Goal: Information Seeking & Learning: Compare options

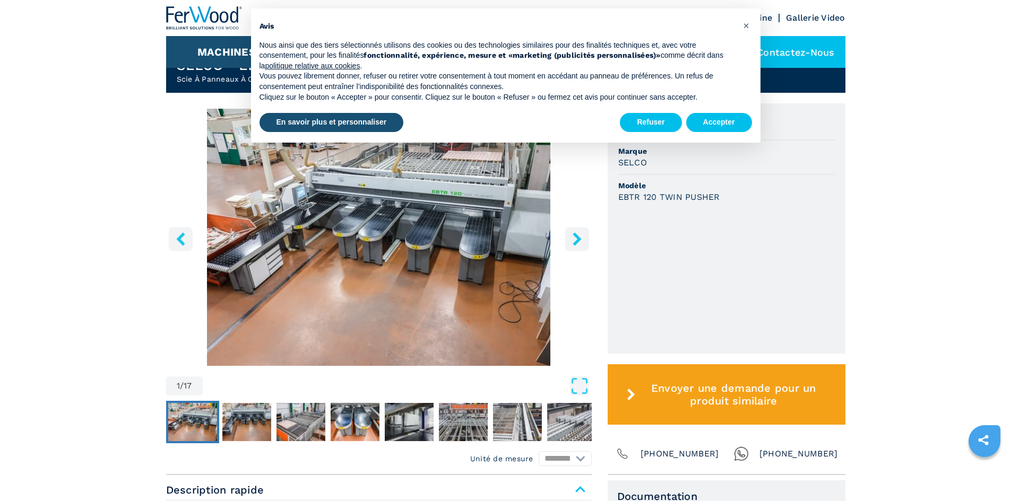
scroll to position [318, 0]
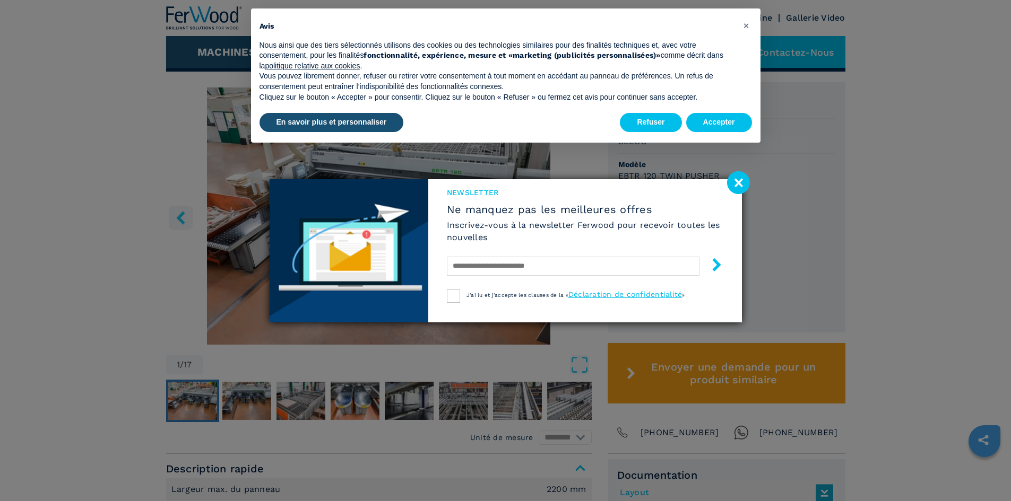
click at [740, 179] on image at bounding box center [738, 182] width 23 height 23
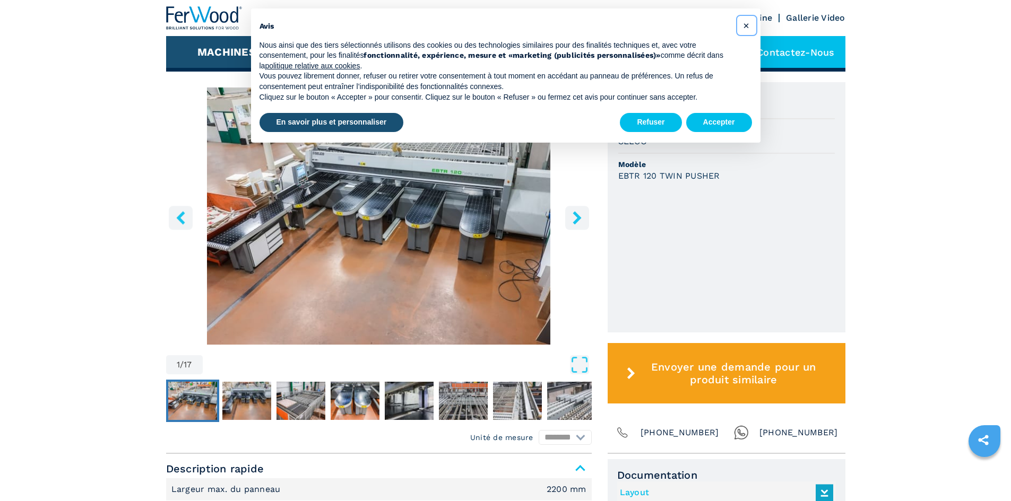
click at [746, 27] on span "×" at bounding box center [746, 25] width 6 height 13
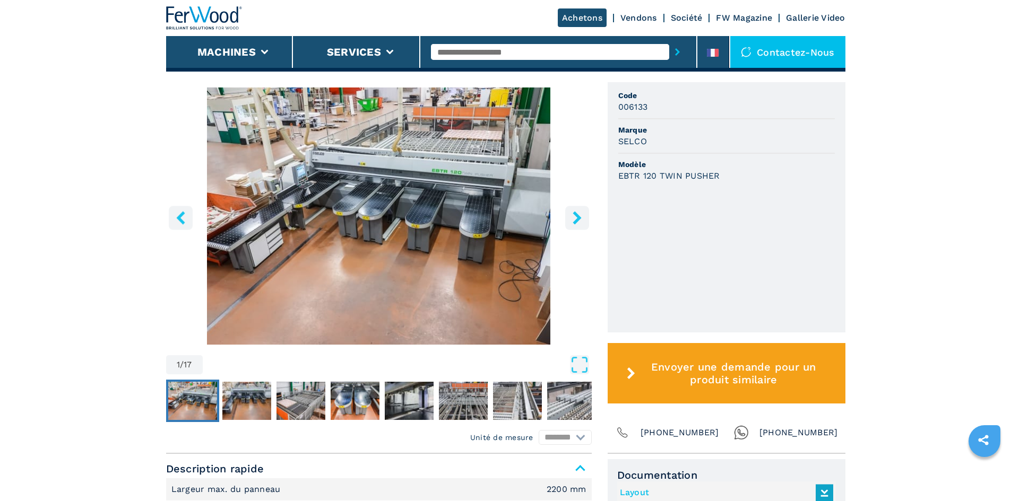
click at [322, 232] on img "Go to Slide 1" at bounding box center [379, 216] width 426 height 257
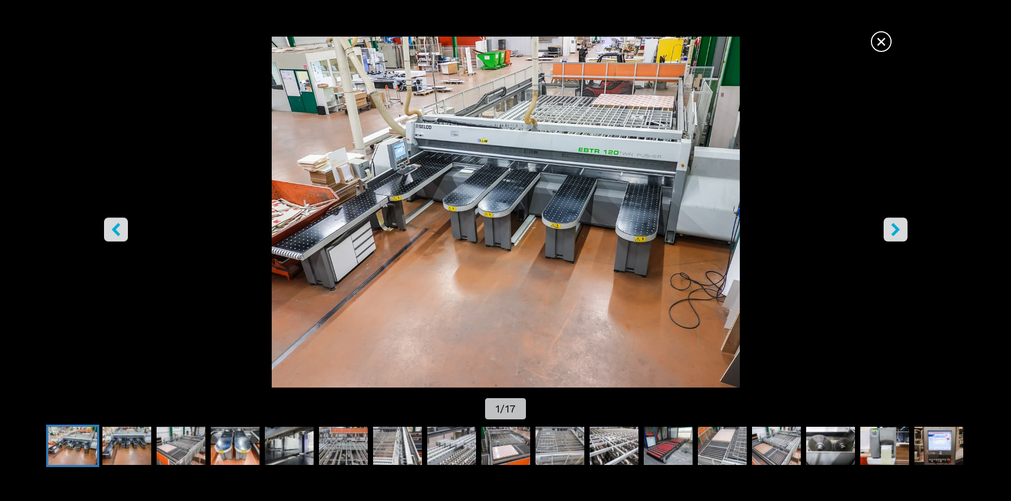
click at [893, 232] on icon "right-button" at bounding box center [895, 229] width 8 height 13
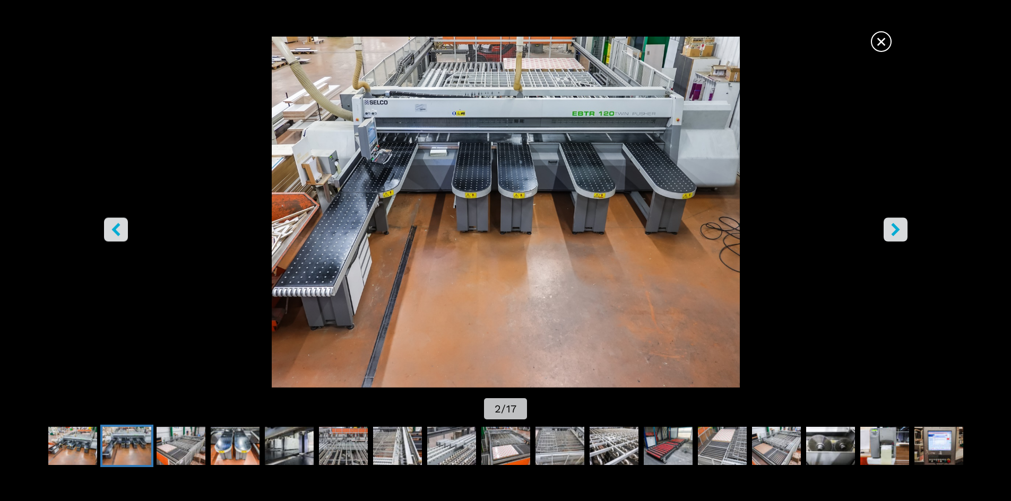
click at [893, 232] on icon "right-button" at bounding box center [895, 229] width 8 height 13
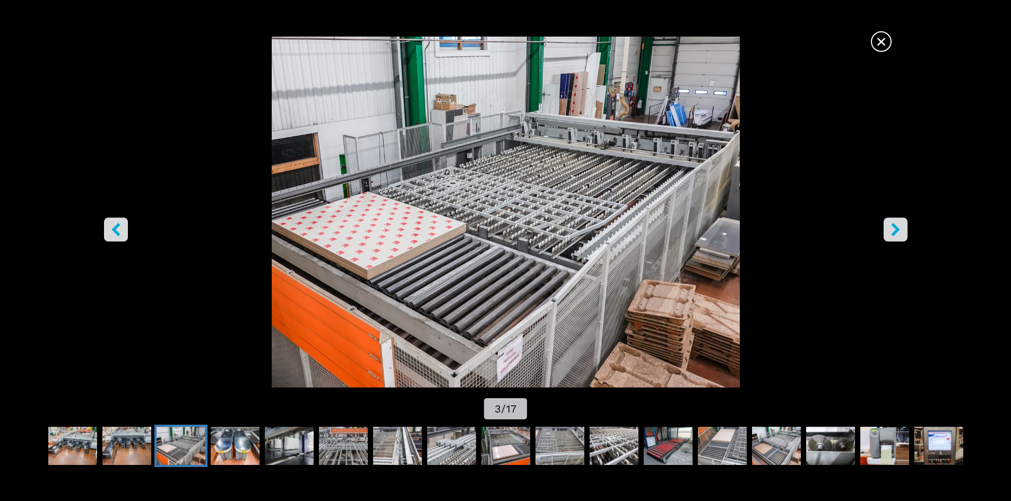
click at [893, 232] on icon "right-button" at bounding box center [895, 229] width 8 height 13
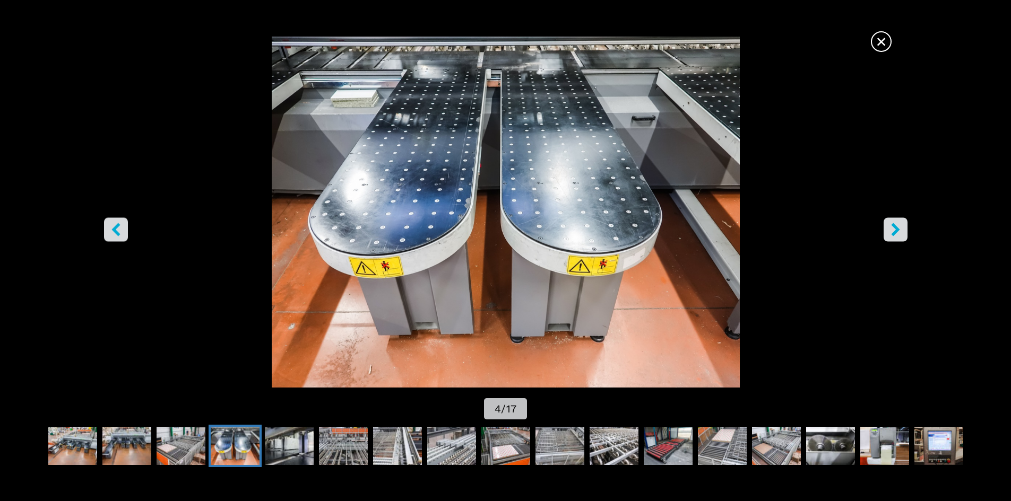
click at [883, 40] on span "×" at bounding box center [881, 39] width 19 height 19
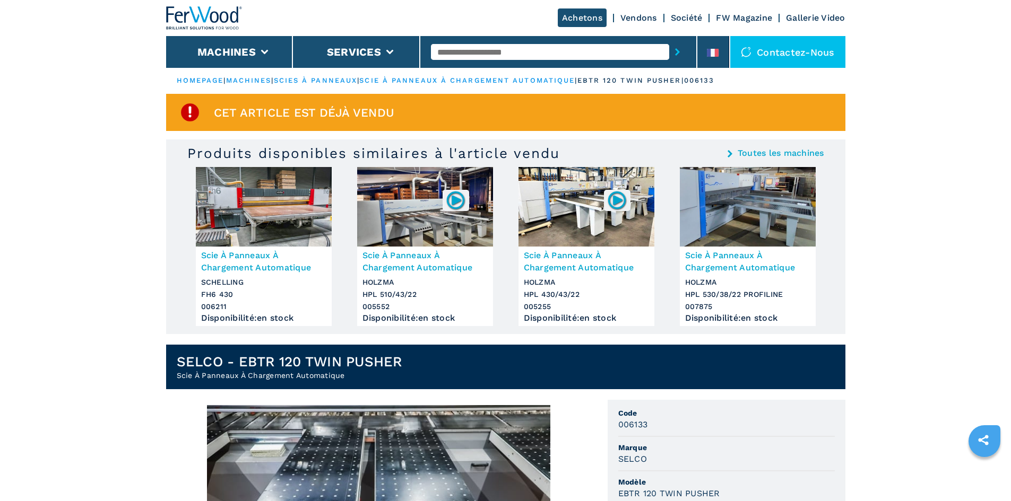
scroll to position [0, 0]
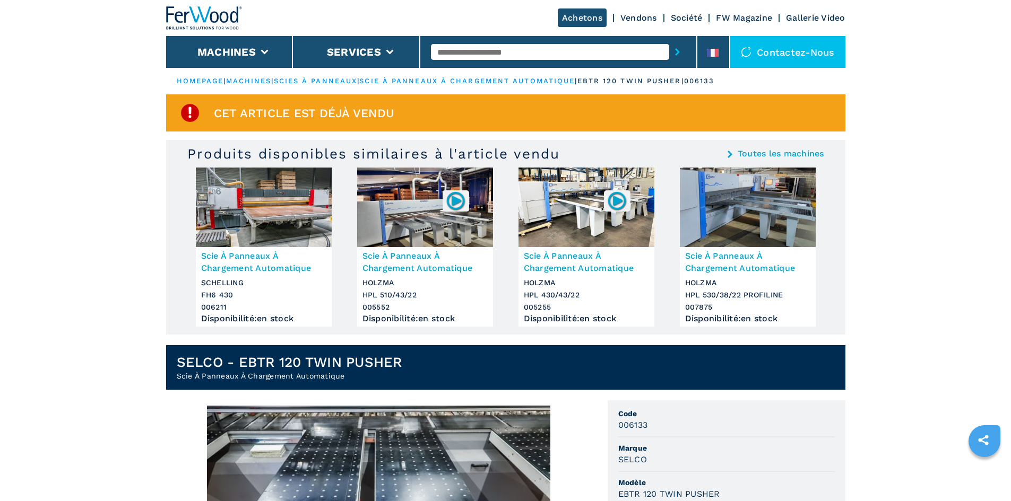
click at [568, 80] on link "scie à panneaux à chargement automatique" at bounding box center [466, 81] width 215 height 8
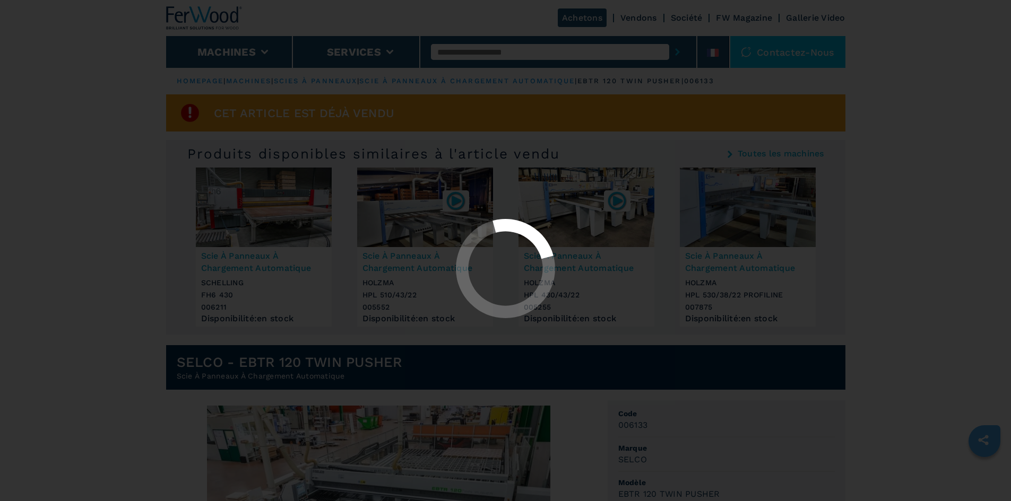
select select "**********"
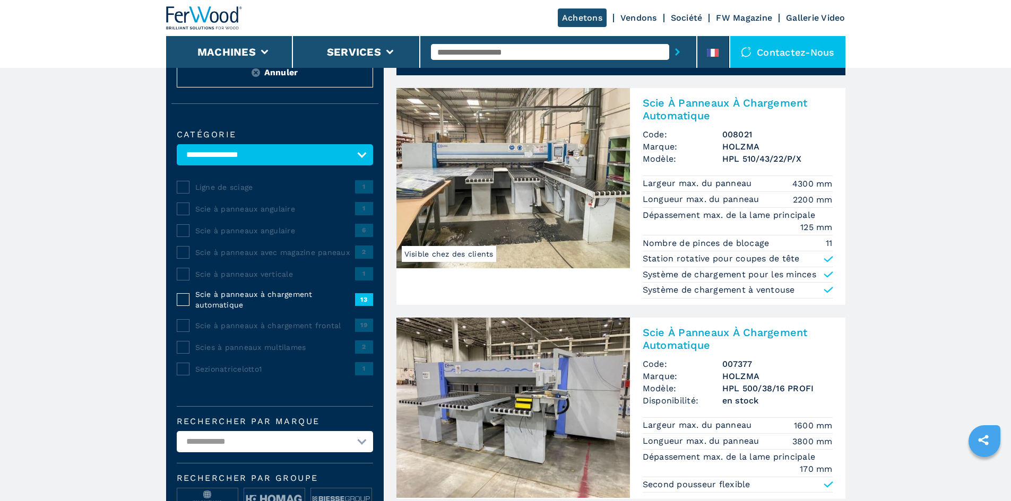
scroll to position [106, 0]
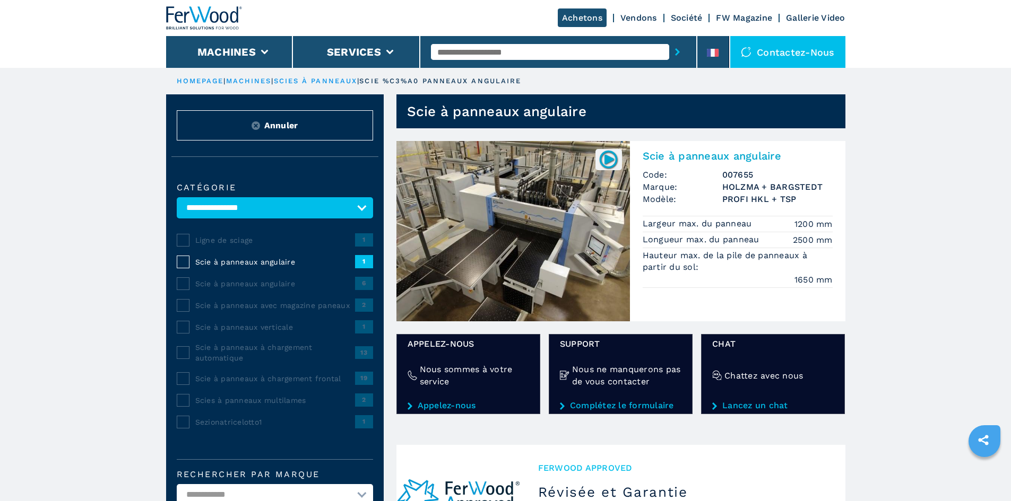
click at [502, 232] on img at bounding box center [512, 231] width 233 height 180
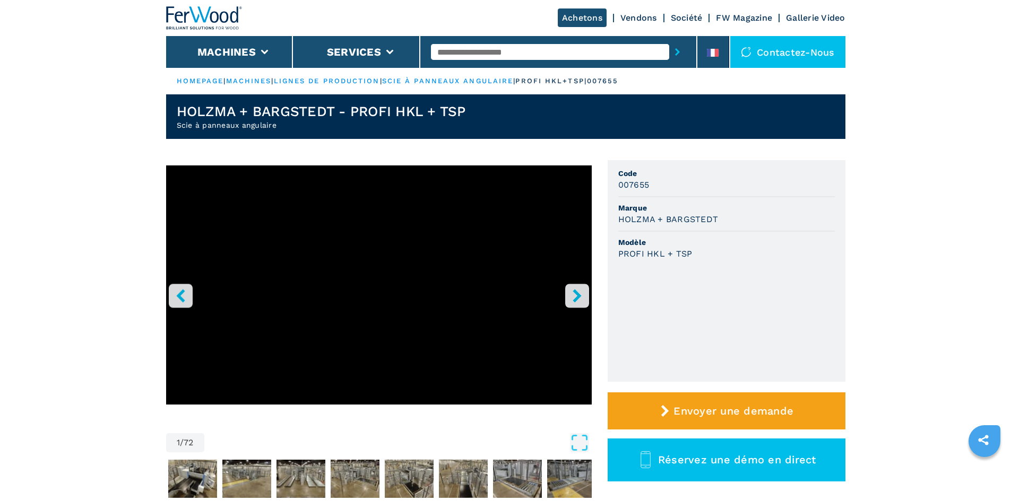
click at [577, 299] on icon "right-button" at bounding box center [576, 295] width 8 height 13
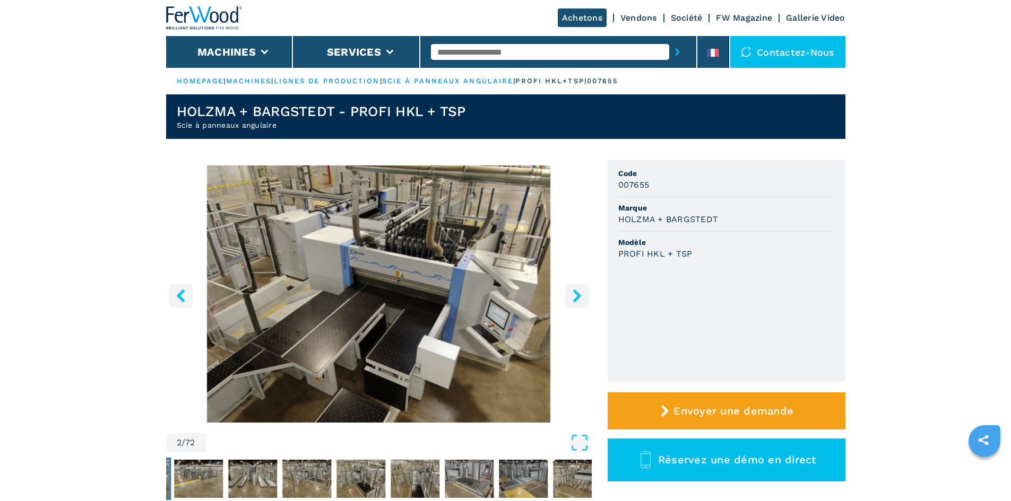
click at [575, 294] on icon "right-button" at bounding box center [576, 295] width 8 height 13
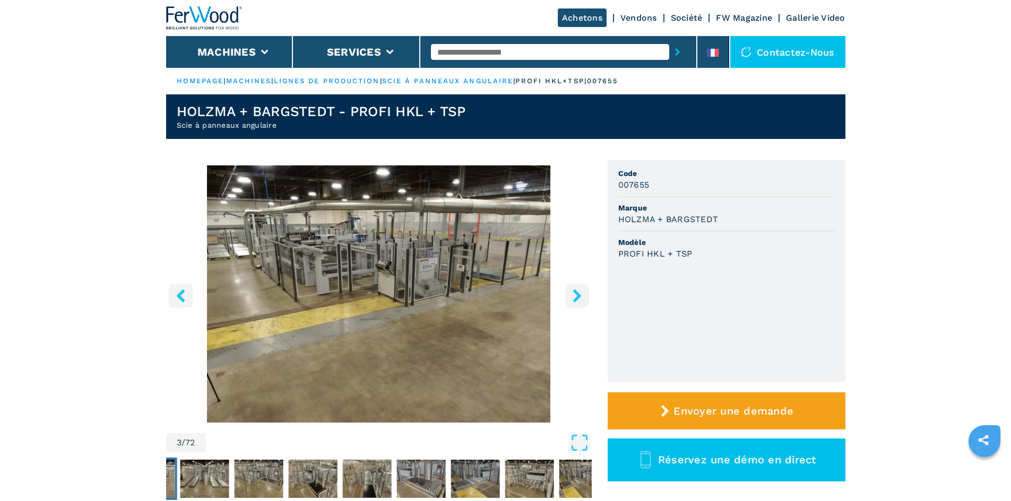
click at [575, 294] on icon "right-button" at bounding box center [576, 295] width 8 height 13
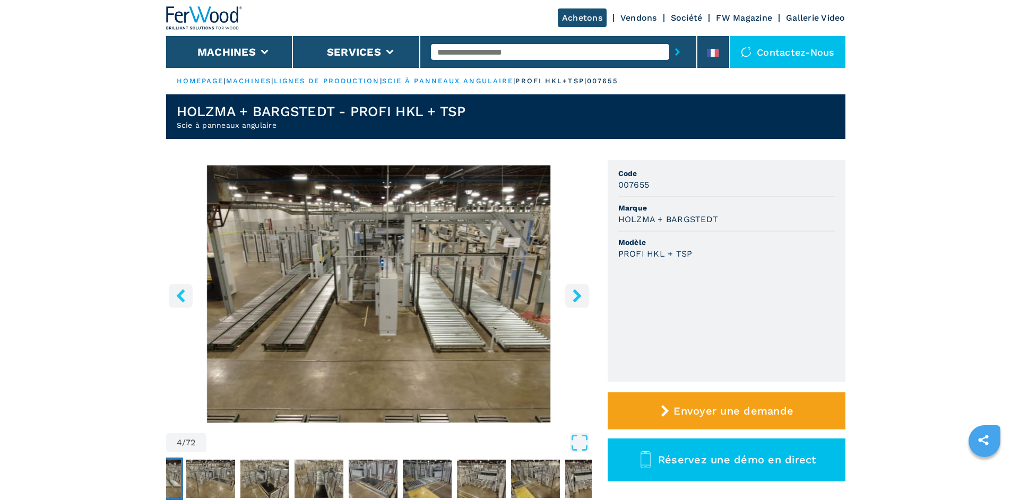
click at [577, 292] on icon "right-button" at bounding box center [576, 295] width 13 height 13
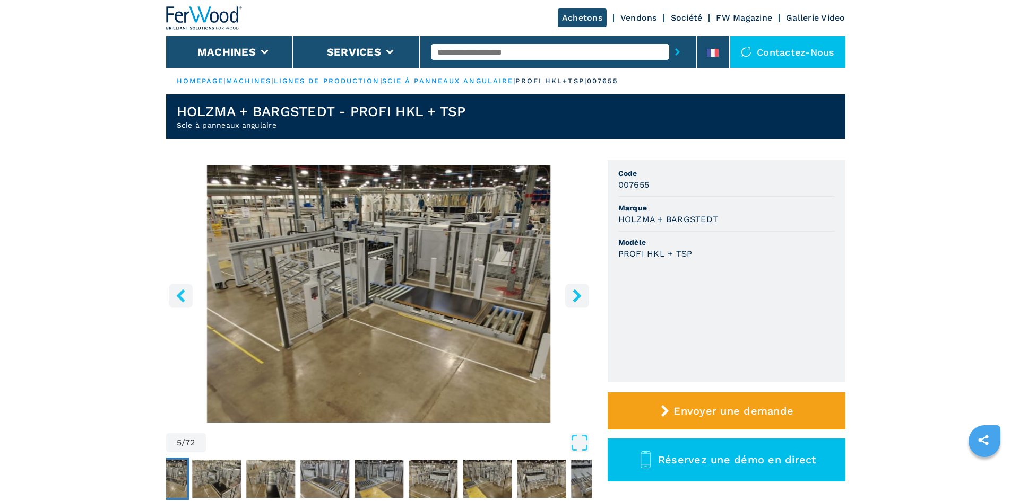
click at [577, 292] on icon "right-button" at bounding box center [576, 295] width 13 height 13
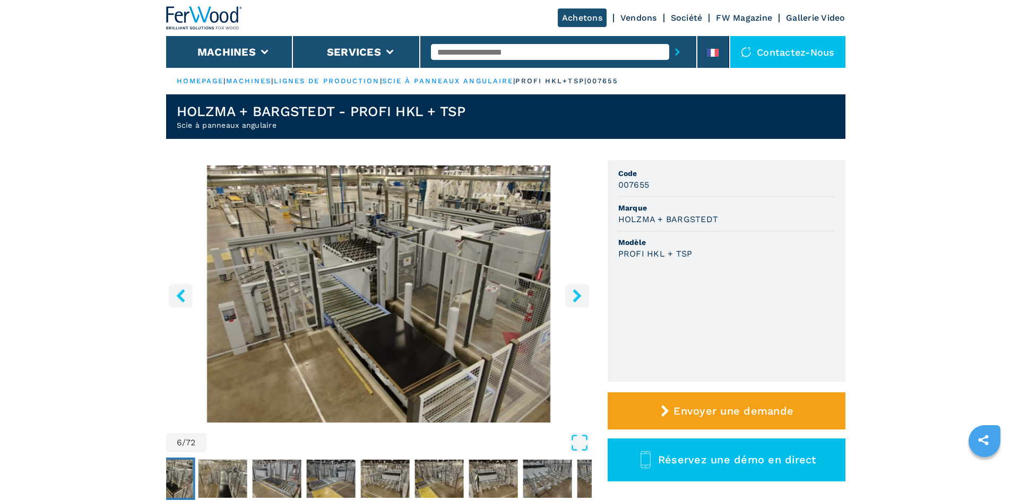
click at [577, 292] on icon "right-button" at bounding box center [576, 295] width 13 height 13
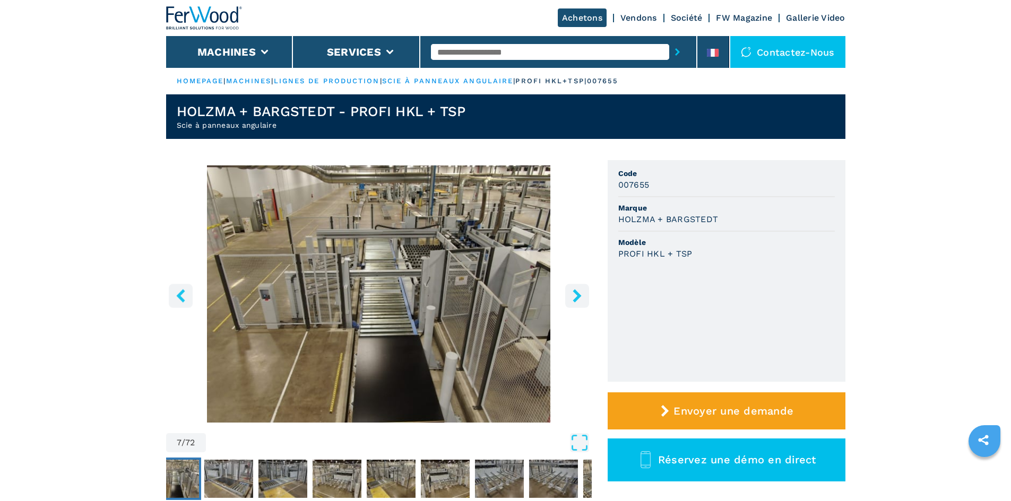
click at [577, 292] on icon "right-button" at bounding box center [576, 295] width 13 height 13
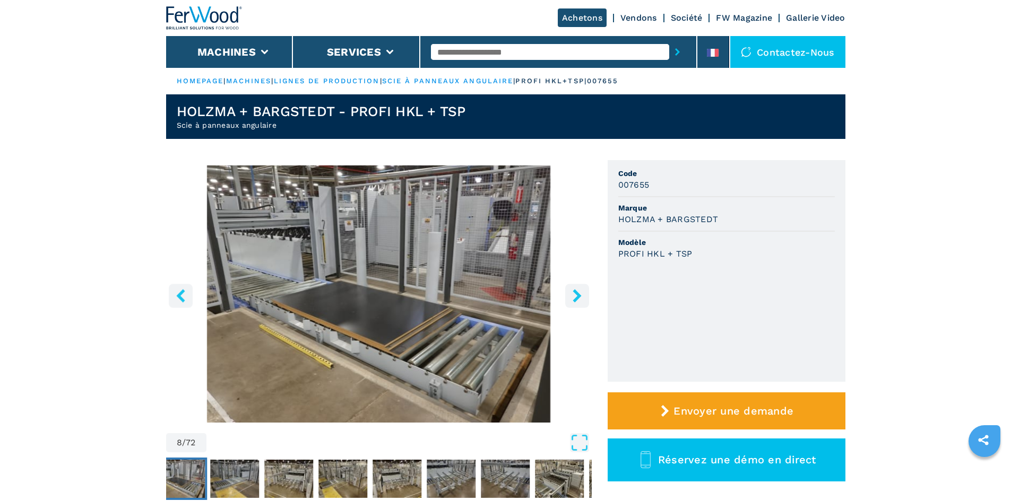
click at [577, 292] on icon "right-button" at bounding box center [576, 295] width 13 height 13
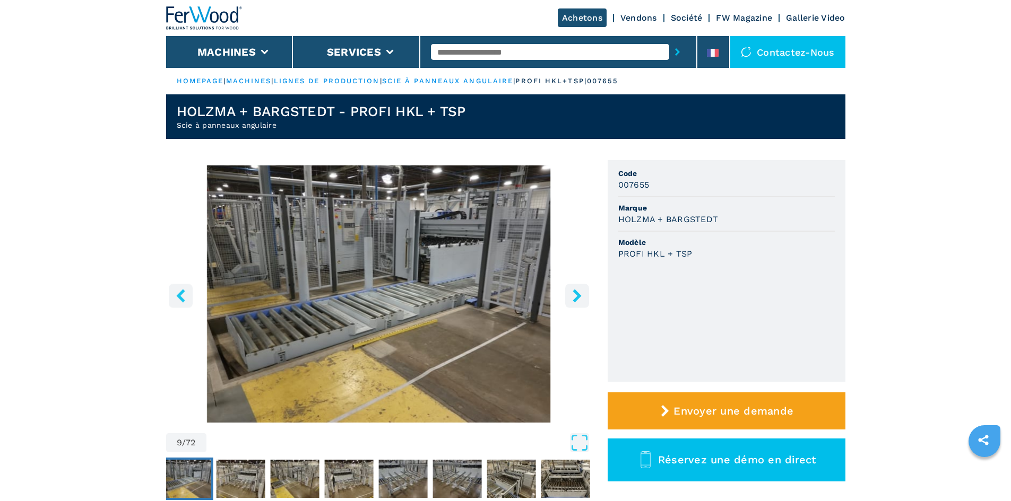
click at [577, 292] on icon "right-button" at bounding box center [576, 295] width 13 height 13
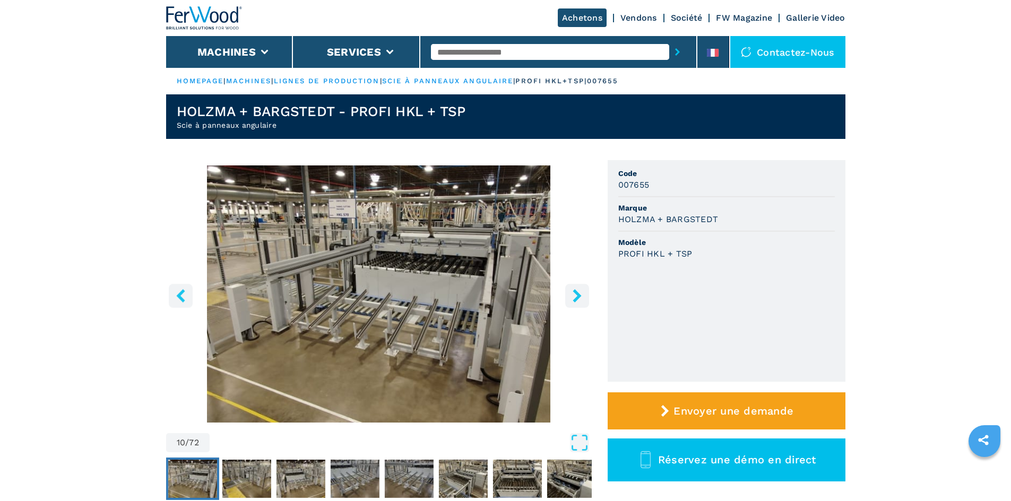
click at [577, 292] on icon "right-button" at bounding box center [576, 295] width 13 height 13
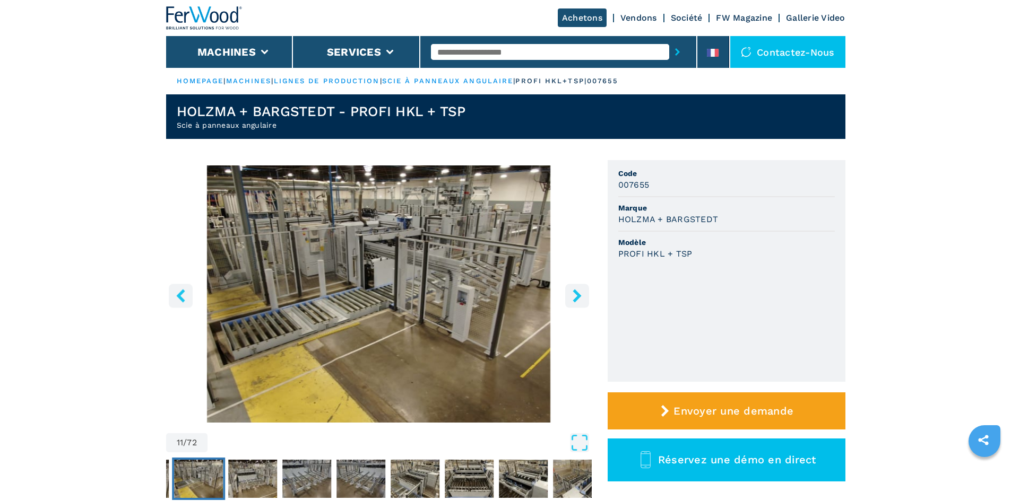
click at [577, 292] on icon "right-button" at bounding box center [576, 295] width 13 height 13
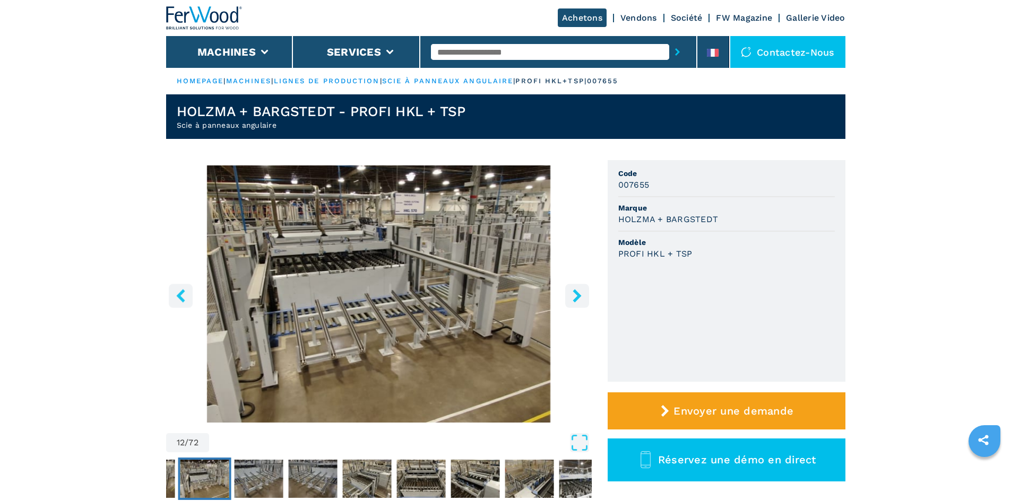
click at [577, 292] on icon "right-button" at bounding box center [576, 295] width 13 height 13
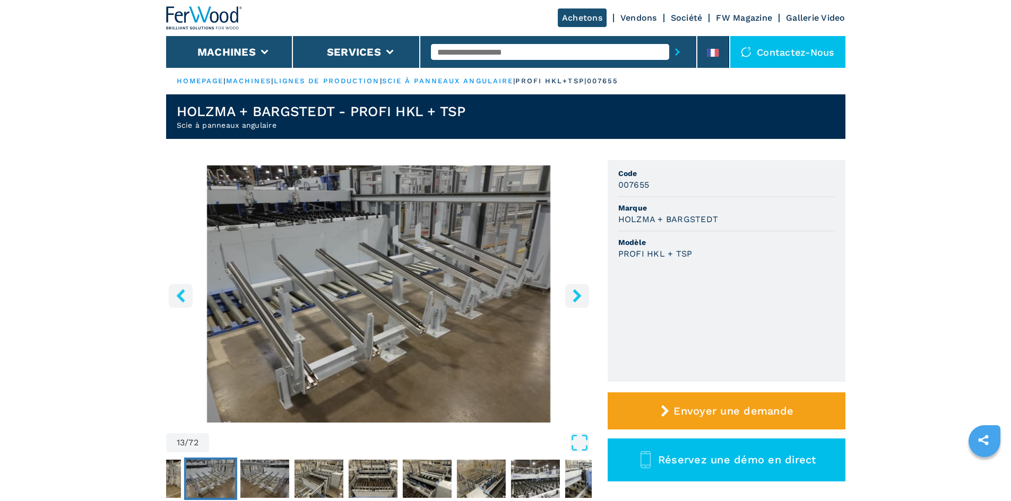
click at [577, 292] on icon "right-button" at bounding box center [576, 295] width 13 height 13
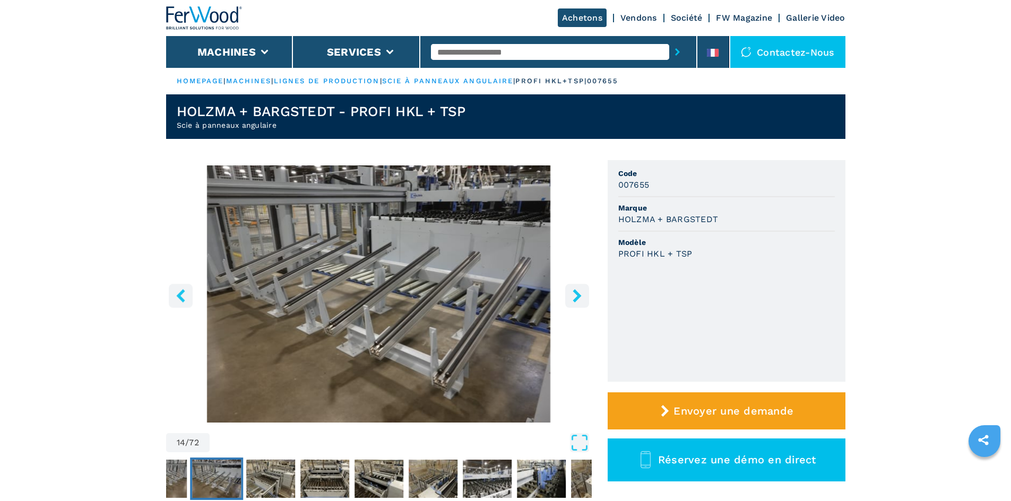
click at [577, 292] on icon "right-button" at bounding box center [576, 295] width 13 height 13
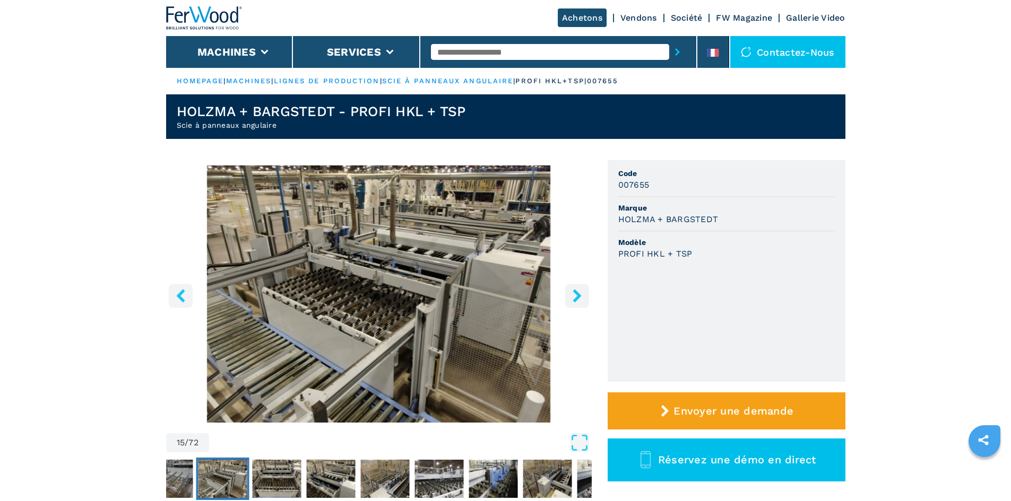
click at [577, 292] on icon "right-button" at bounding box center [576, 295] width 13 height 13
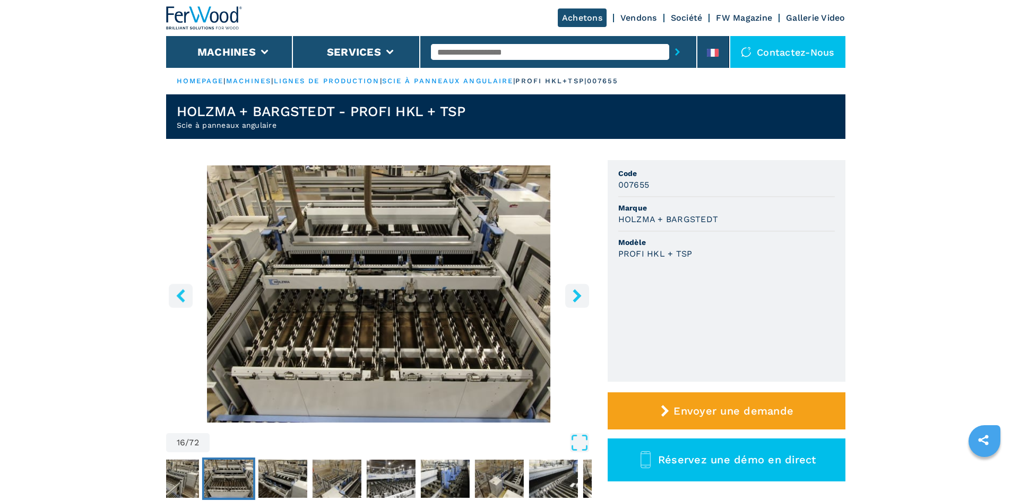
click at [577, 292] on icon "right-button" at bounding box center [576, 295] width 13 height 13
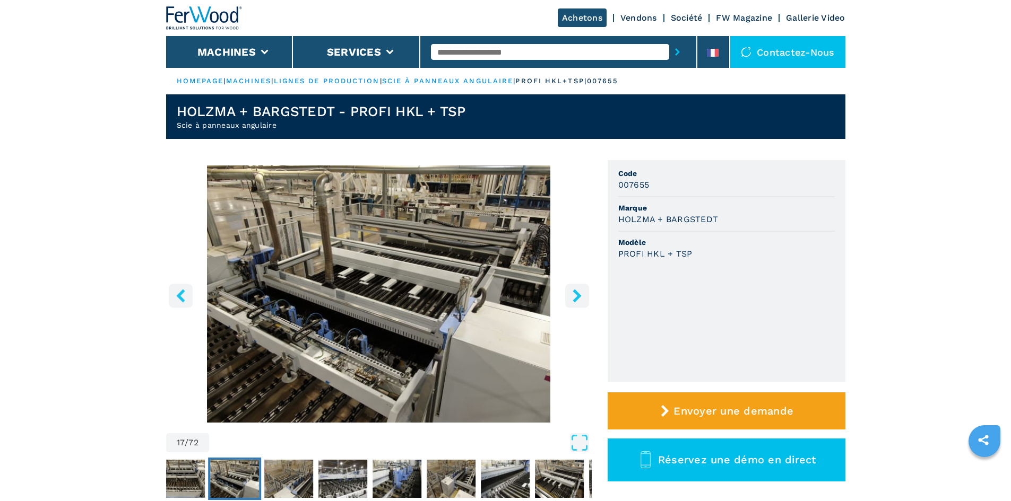
click at [577, 292] on icon "right-button" at bounding box center [576, 295] width 13 height 13
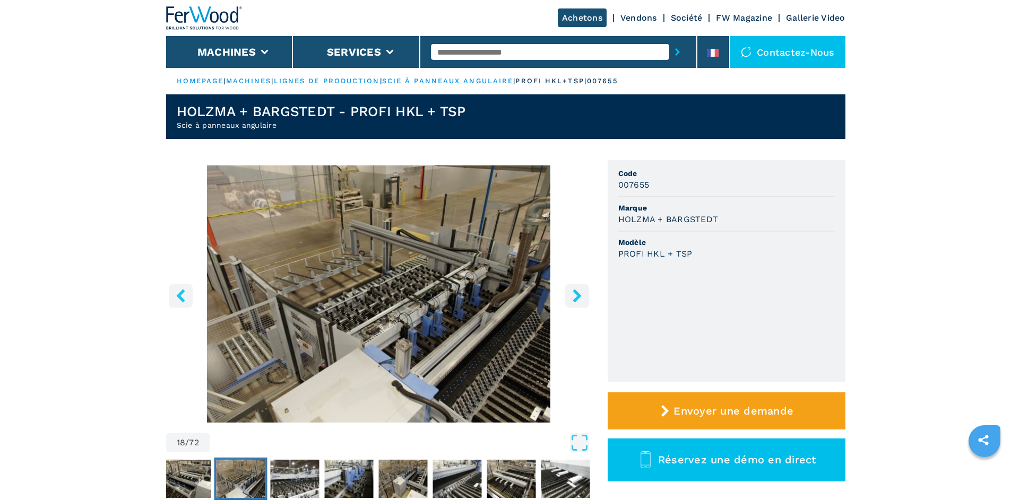
click at [577, 292] on icon "right-button" at bounding box center [576, 295] width 13 height 13
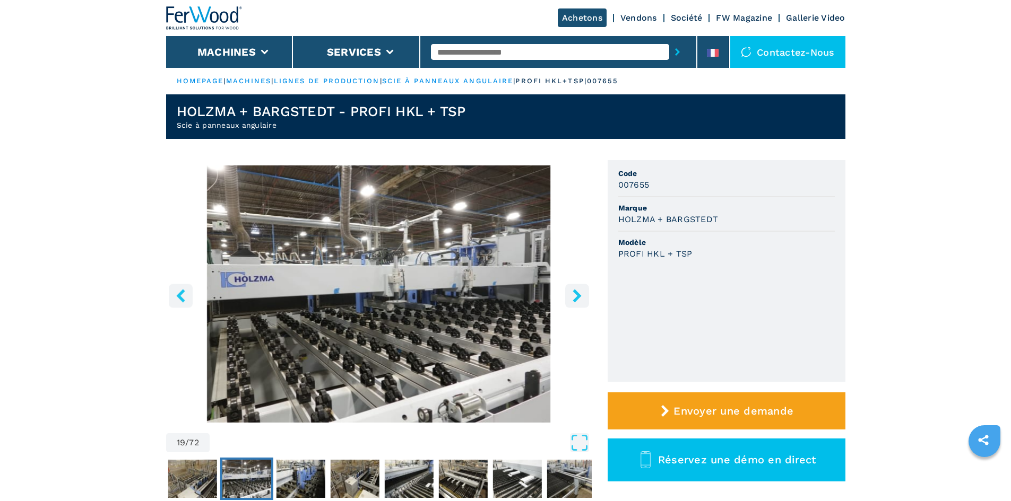
click at [577, 292] on icon "right-button" at bounding box center [576, 295] width 13 height 13
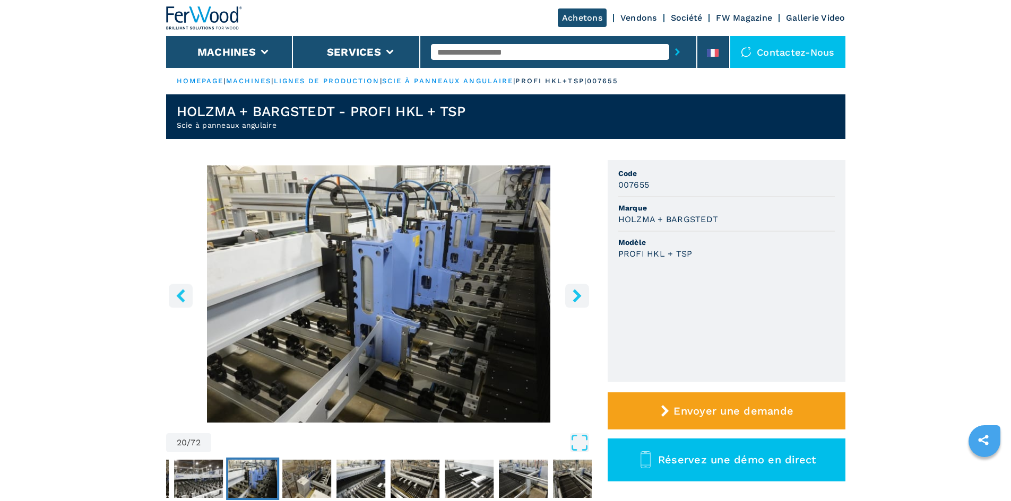
click at [577, 292] on icon "right-button" at bounding box center [576, 295] width 13 height 13
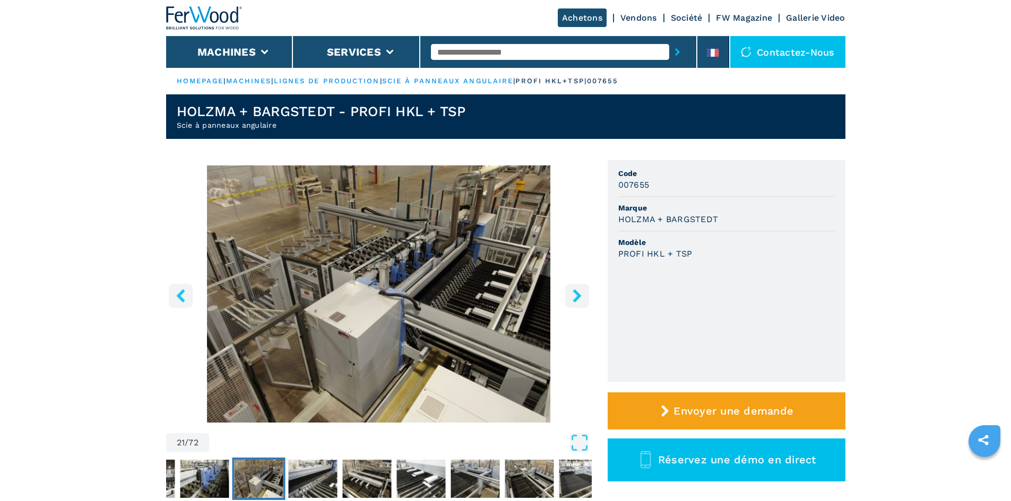
click at [577, 292] on icon "right-button" at bounding box center [576, 295] width 13 height 13
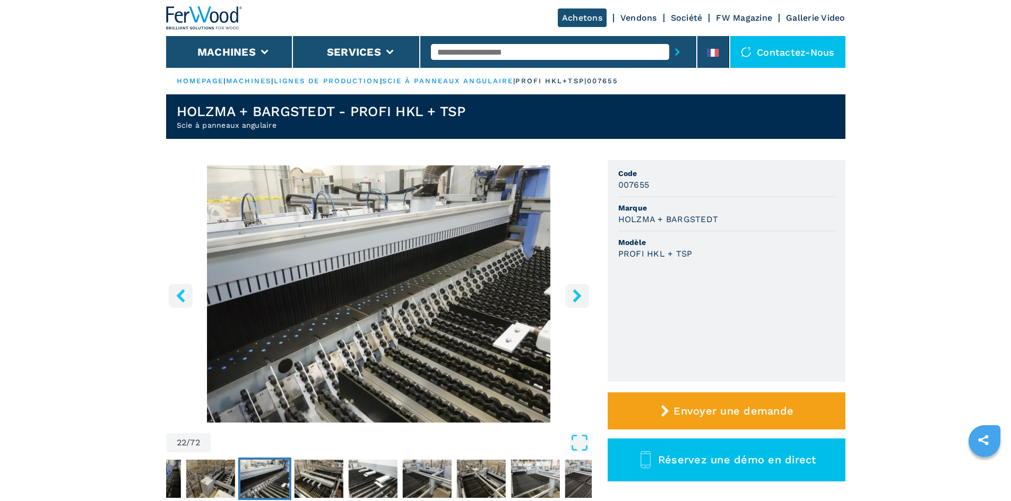
click at [577, 292] on icon "right-button" at bounding box center [576, 295] width 13 height 13
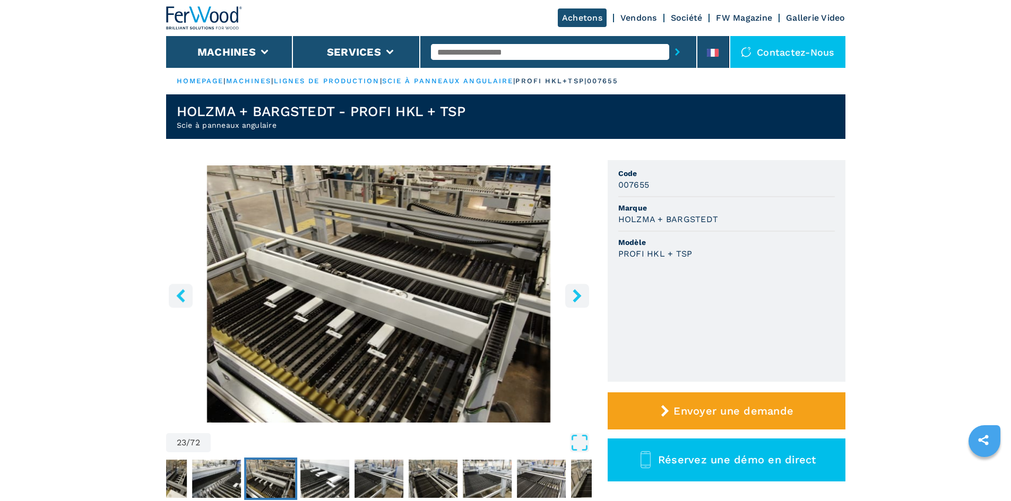
click at [577, 292] on icon "right-button" at bounding box center [576, 295] width 13 height 13
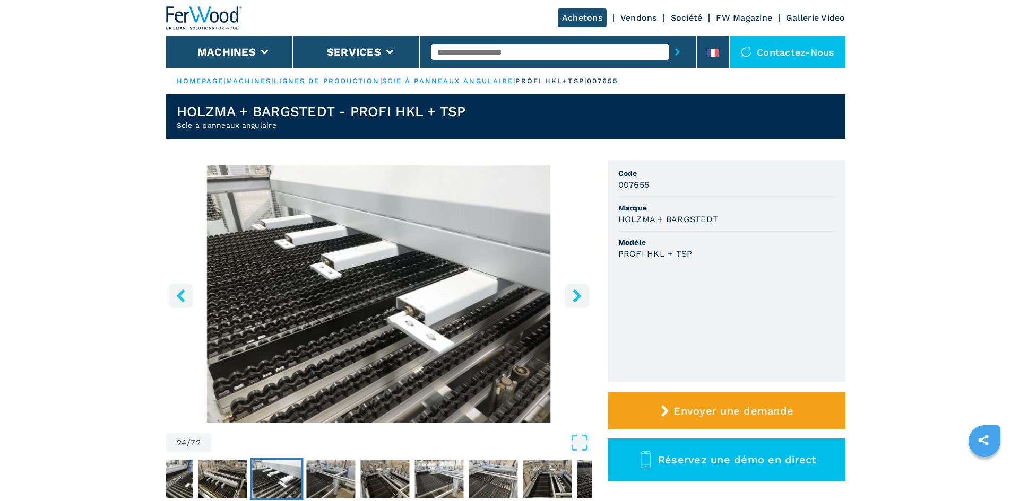
click at [577, 292] on icon "right-button" at bounding box center [576, 295] width 13 height 13
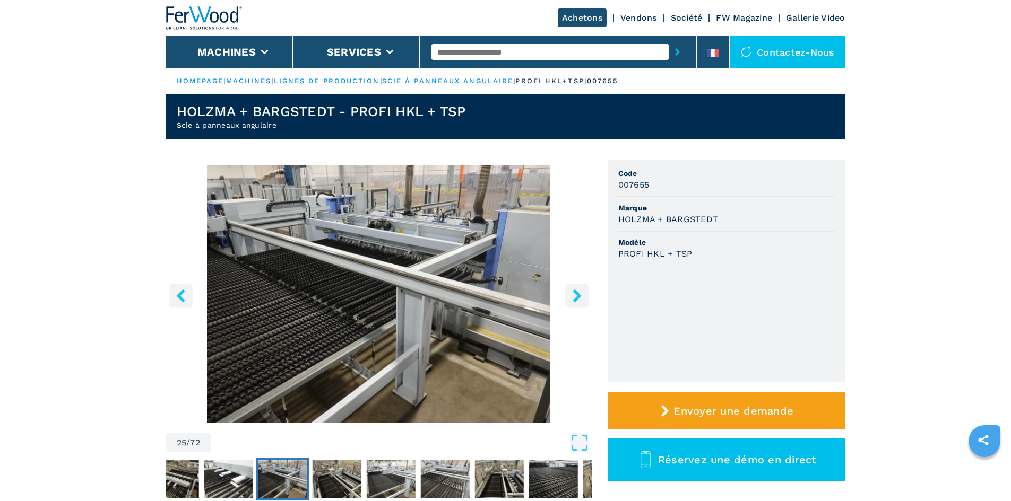
click at [577, 292] on icon "right-button" at bounding box center [576, 295] width 13 height 13
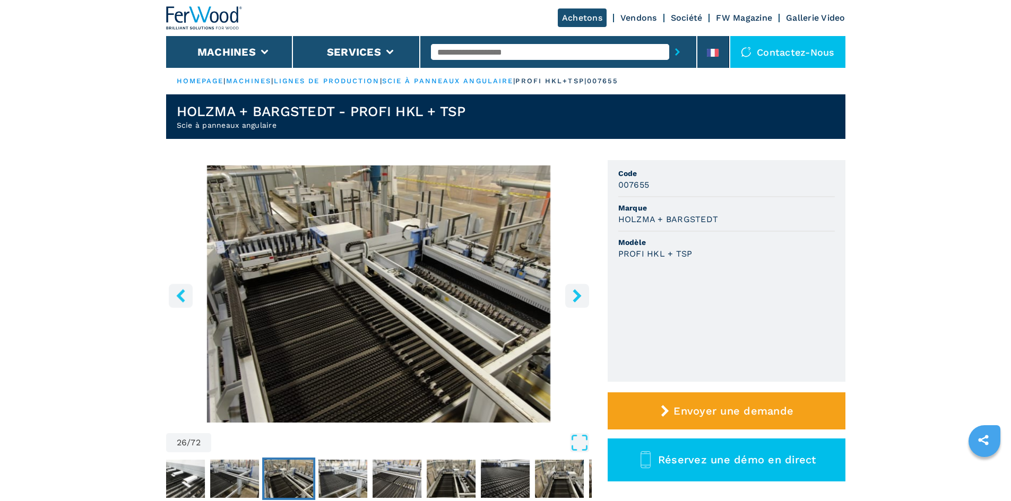
click at [577, 292] on icon "right-button" at bounding box center [576, 295] width 13 height 13
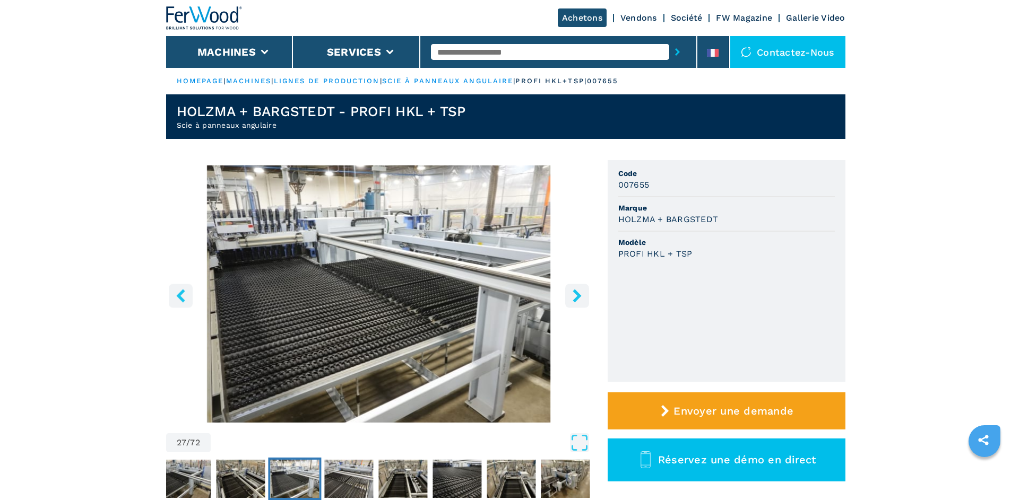
click at [577, 292] on icon "right-button" at bounding box center [576, 295] width 13 height 13
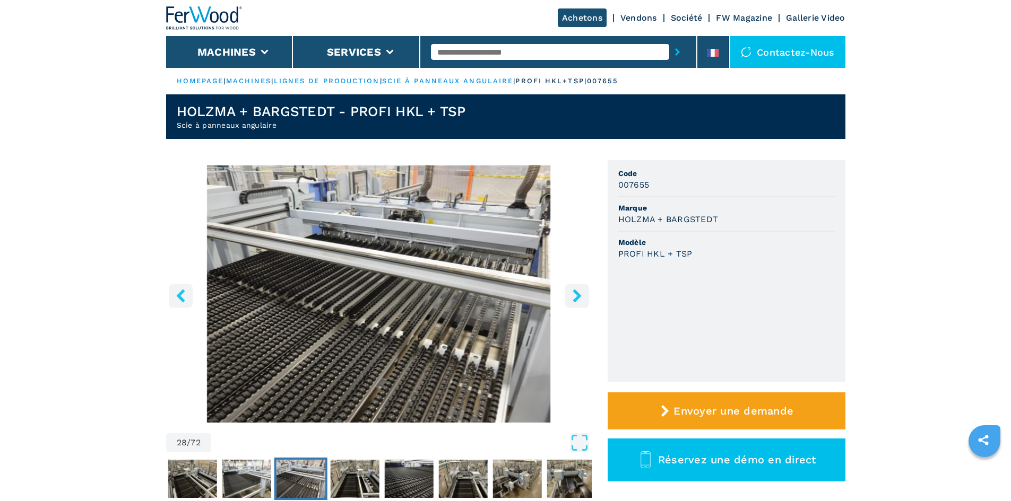
click at [577, 292] on icon "right-button" at bounding box center [576, 295] width 13 height 13
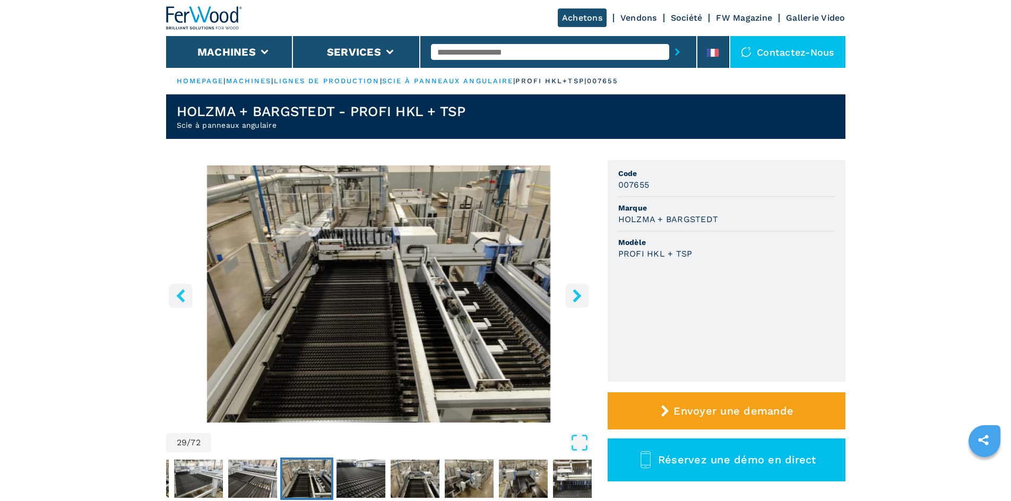
click at [577, 292] on icon "right-button" at bounding box center [576, 295] width 13 height 13
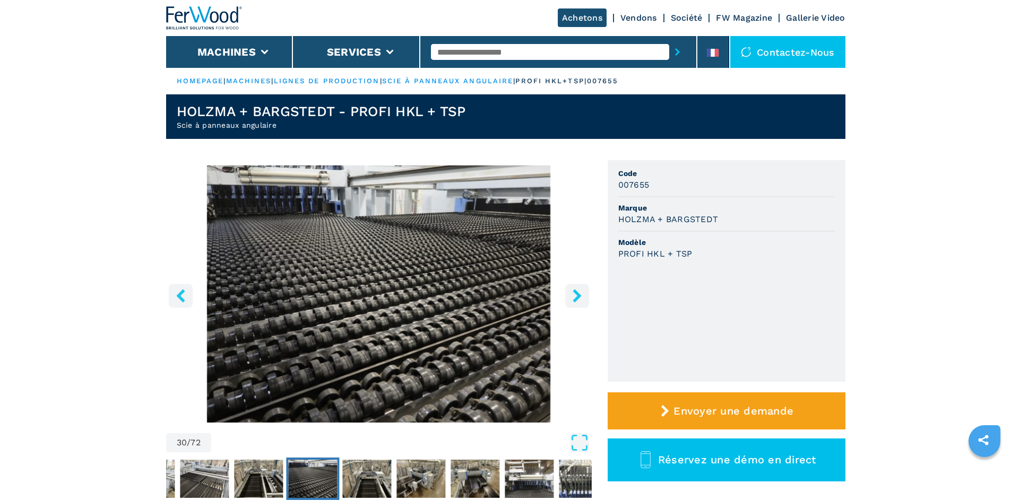
click at [577, 292] on icon "right-button" at bounding box center [576, 295] width 13 height 13
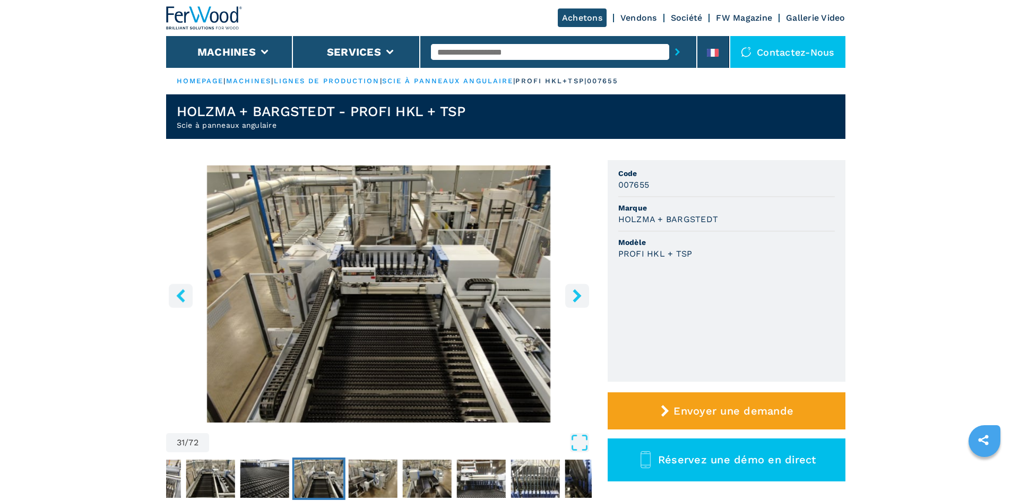
click at [577, 292] on icon "right-button" at bounding box center [576, 295] width 13 height 13
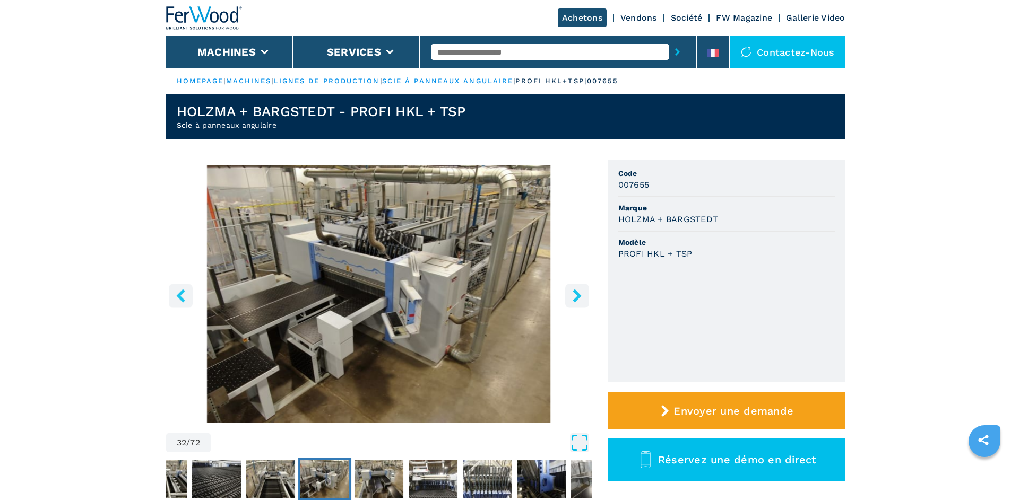
click at [579, 439] on icon "Open Fullscreen" at bounding box center [579, 442] width 19 height 19
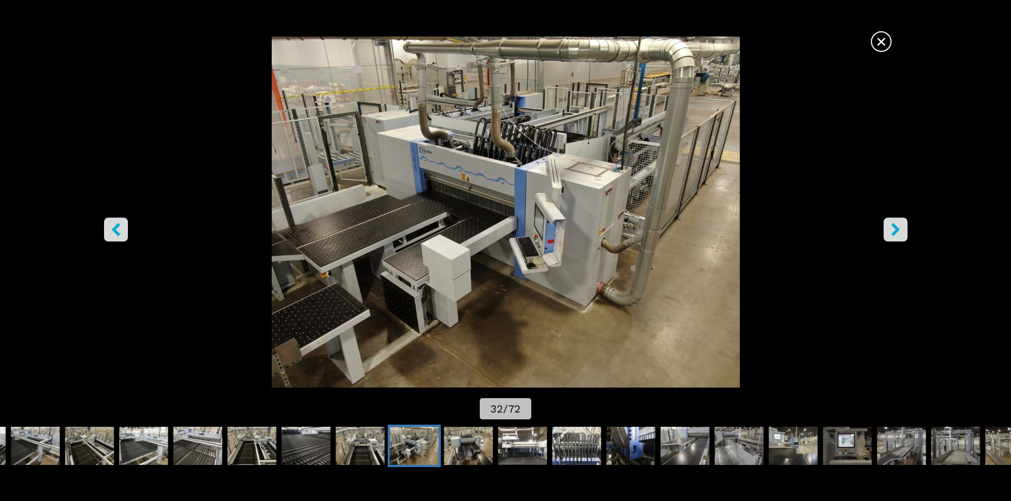
click at [893, 228] on icon "right-button" at bounding box center [895, 229] width 13 height 13
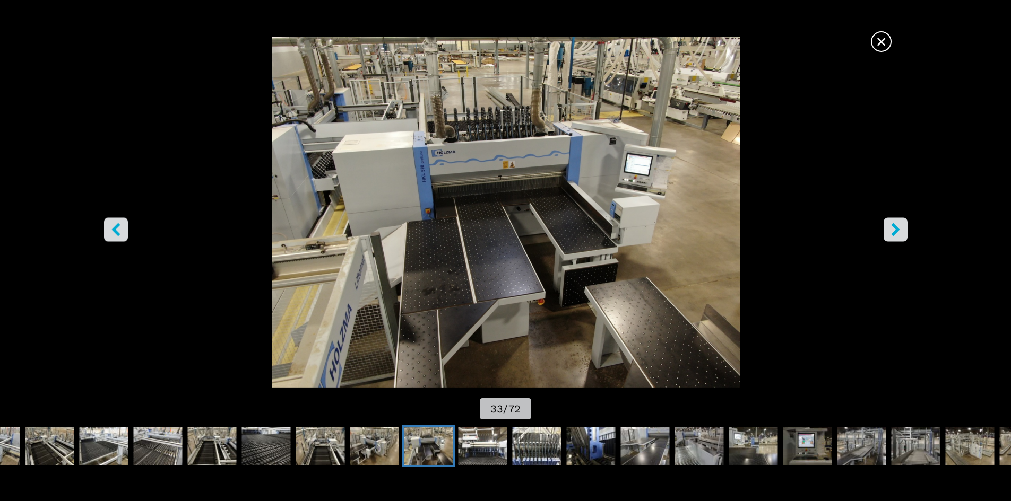
click at [893, 228] on icon "right-button" at bounding box center [895, 229] width 8 height 13
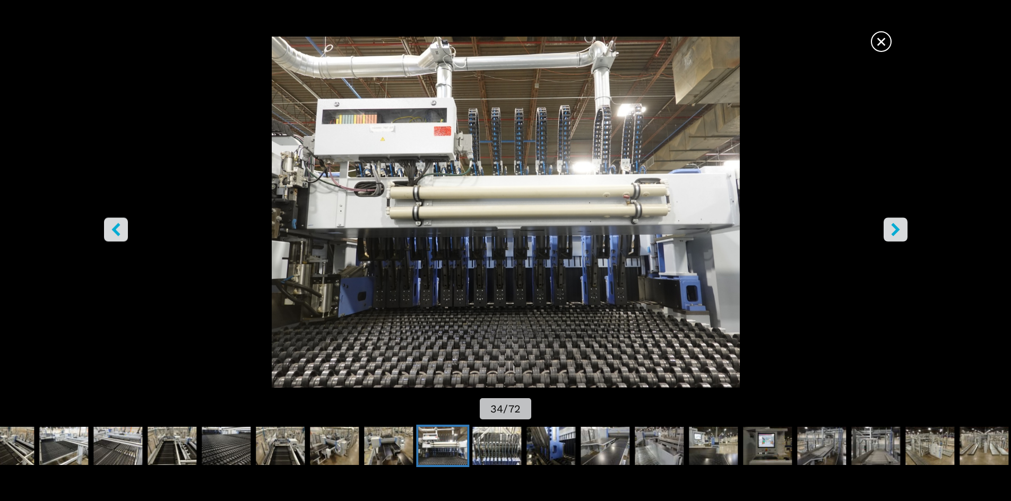
click at [895, 231] on icon "right-button" at bounding box center [895, 229] width 8 height 13
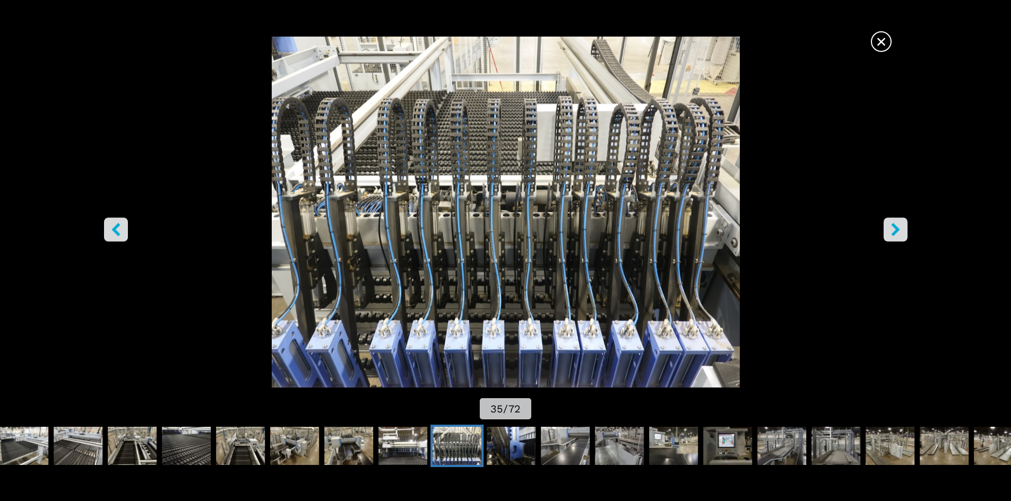
click at [895, 231] on icon "right-button" at bounding box center [895, 229] width 8 height 13
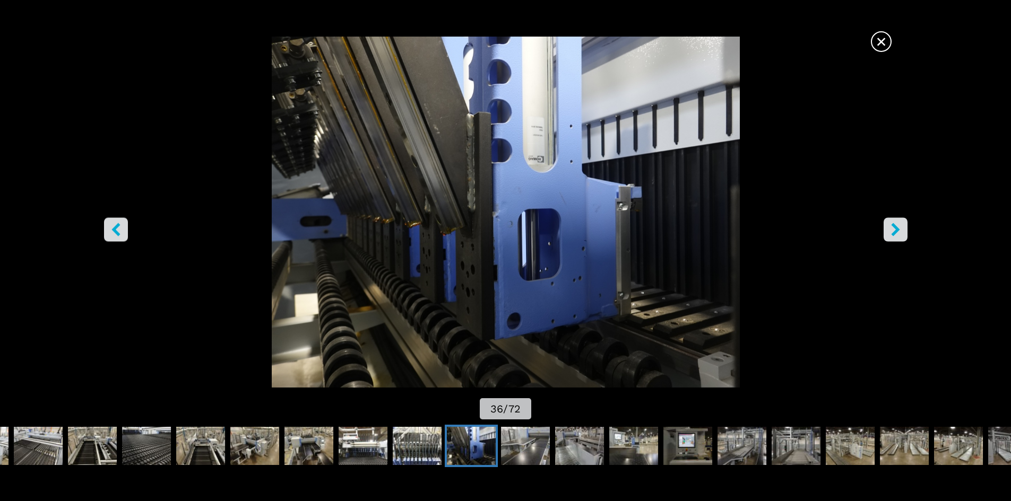
click at [895, 231] on icon "right-button" at bounding box center [895, 229] width 8 height 13
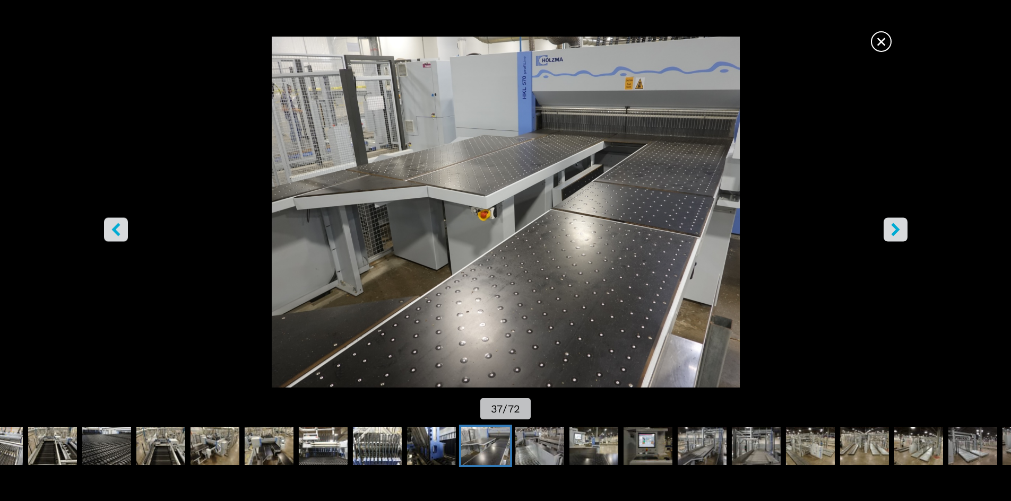
click at [895, 231] on icon "right-button" at bounding box center [895, 229] width 8 height 13
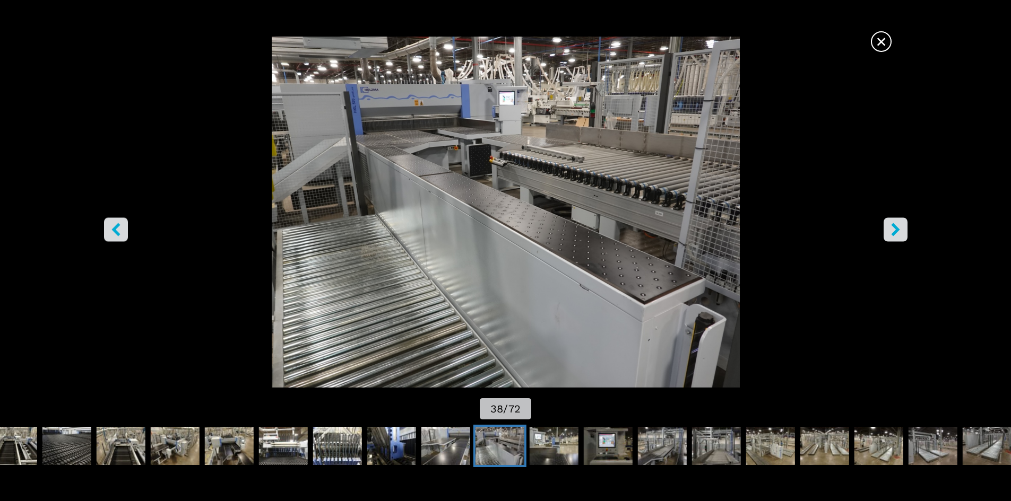
click at [895, 231] on icon "right-button" at bounding box center [895, 229] width 8 height 13
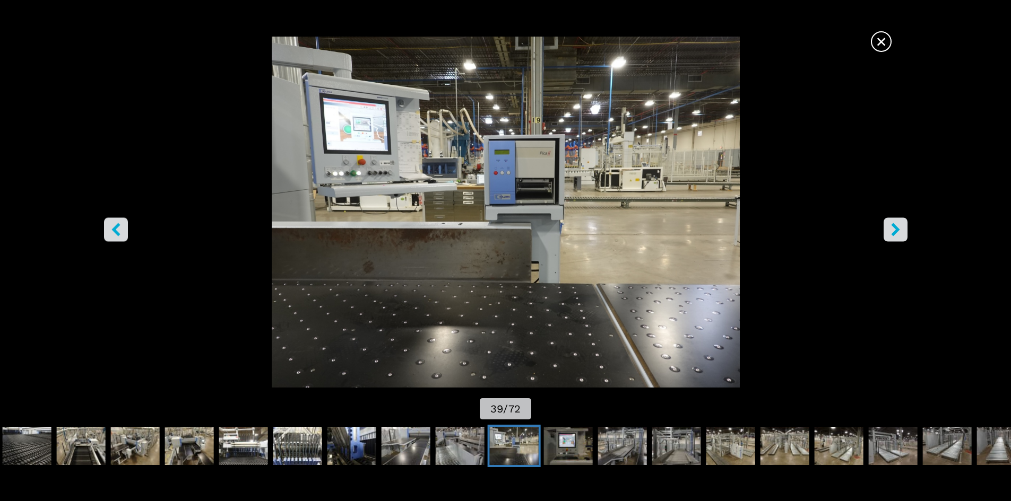
click at [895, 231] on icon "right-button" at bounding box center [895, 229] width 8 height 13
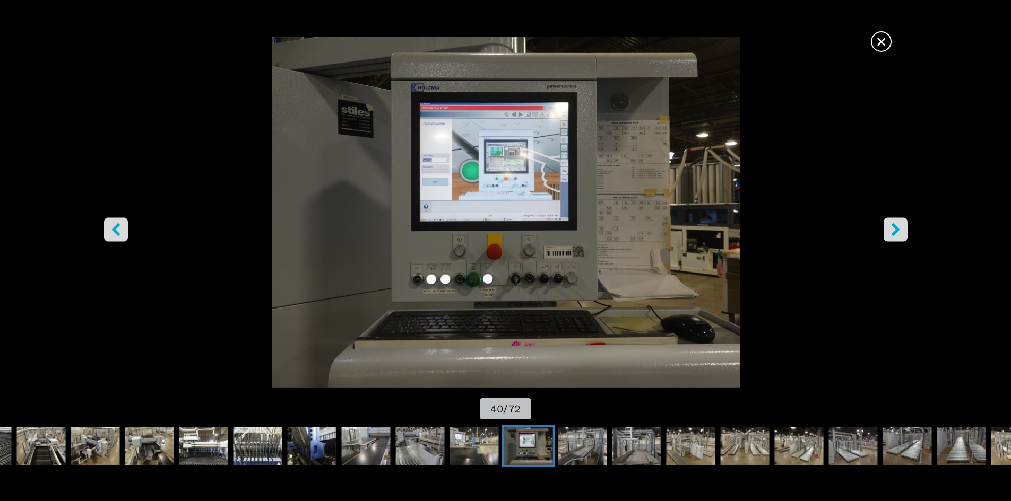
click at [895, 231] on icon "right-button" at bounding box center [895, 229] width 8 height 13
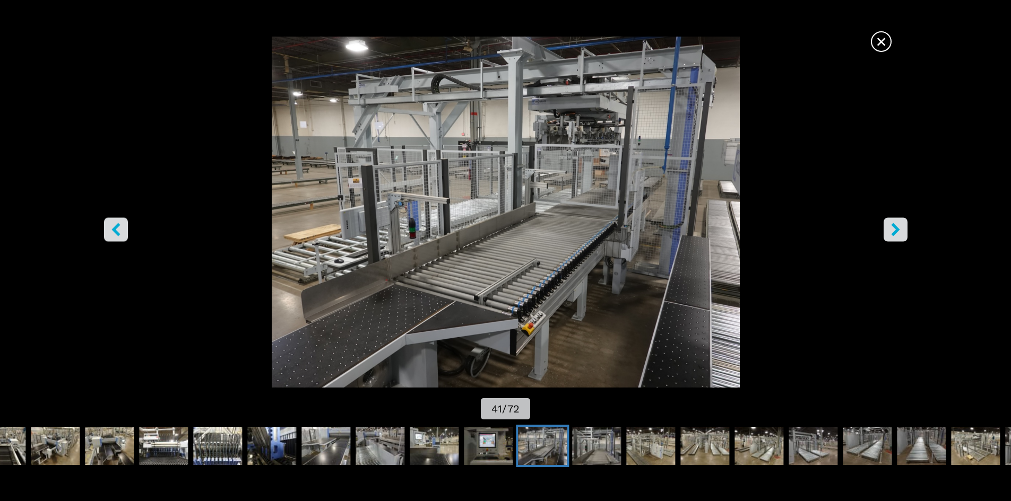
click at [894, 233] on icon "right-button" at bounding box center [895, 229] width 8 height 13
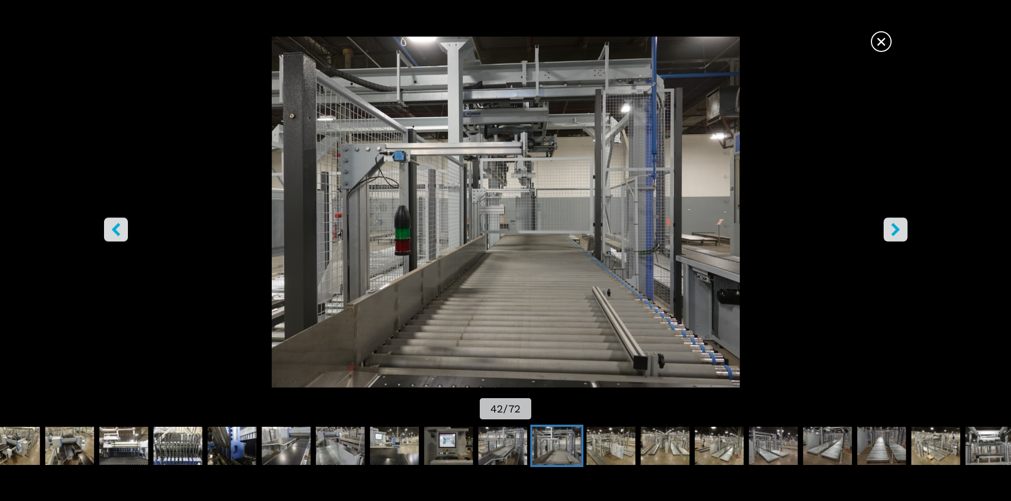
click at [894, 231] on icon "right-button" at bounding box center [895, 229] width 13 height 13
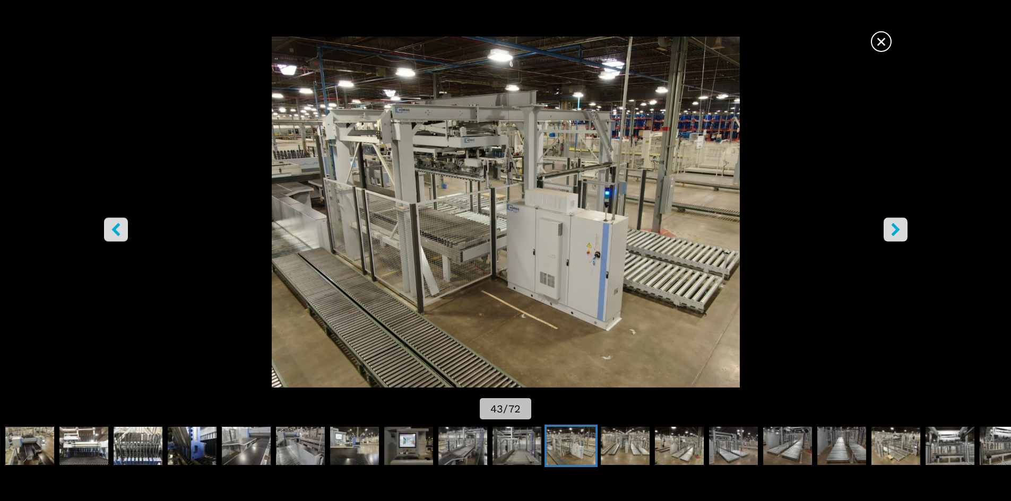
click at [894, 231] on icon "right-button" at bounding box center [895, 229] width 13 height 13
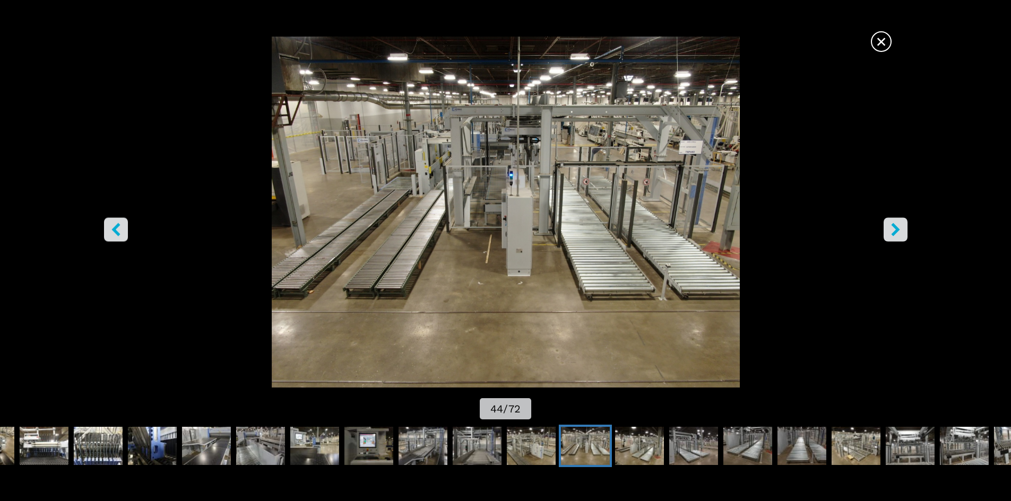
click at [894, 231] on icon "right-button" at bounding box center [895, 229] width 13 height 13
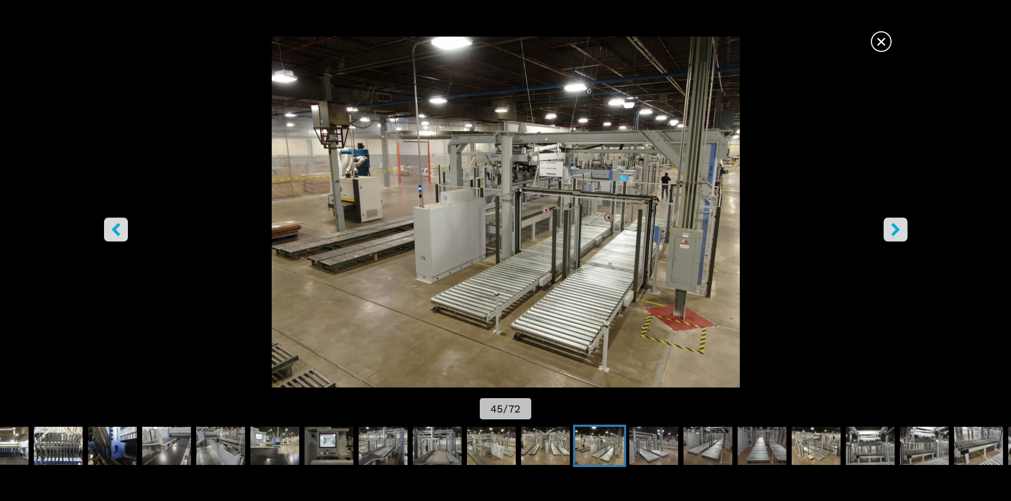
click at [894, 231] on icon "right-button" at bounding box center [895, 229] width 13 height 13
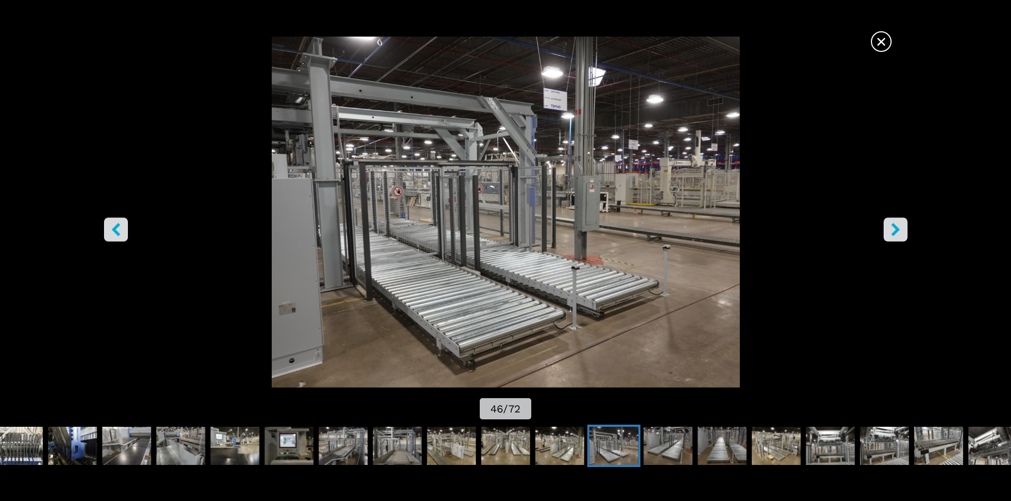
click at [894, 231] on icon "right-button" at bounding box center [895, 229] width 13 height 13
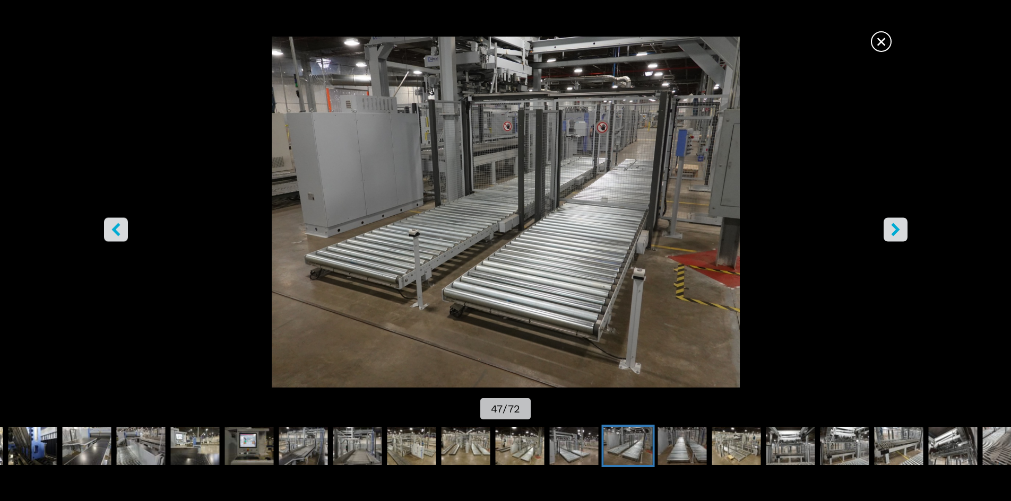
click at [894, 231] on icon "right-button" at bounding box center [895, 229] width 13 height 13
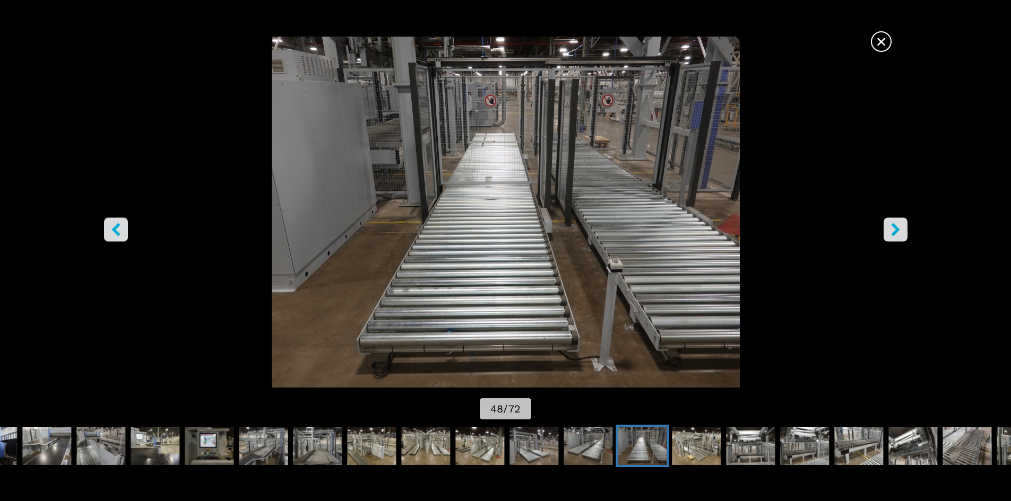
click at [894, 231] on icon "right-button" at bounding box center [895, 229] width 13 height 13
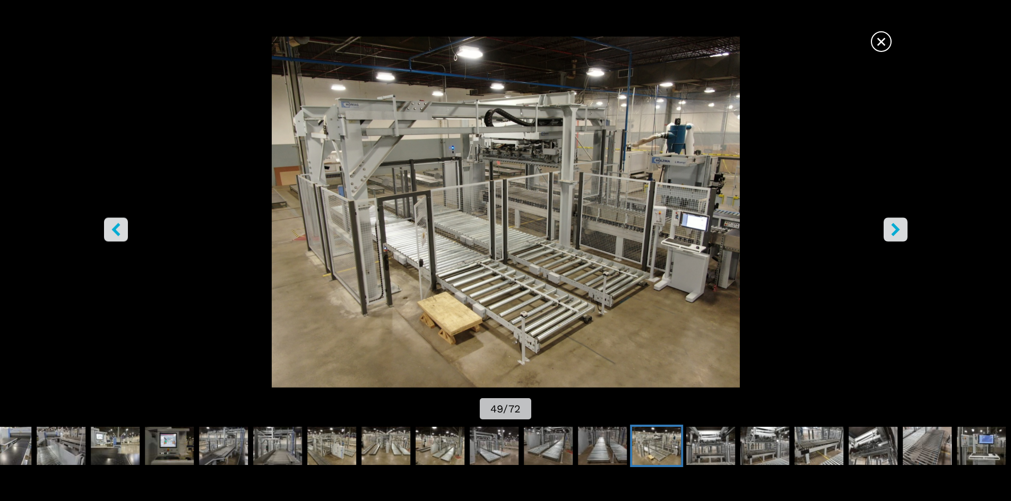
click at [894, 231] on icon "right-button" at bounding box center [895, 229] width 13 height 13
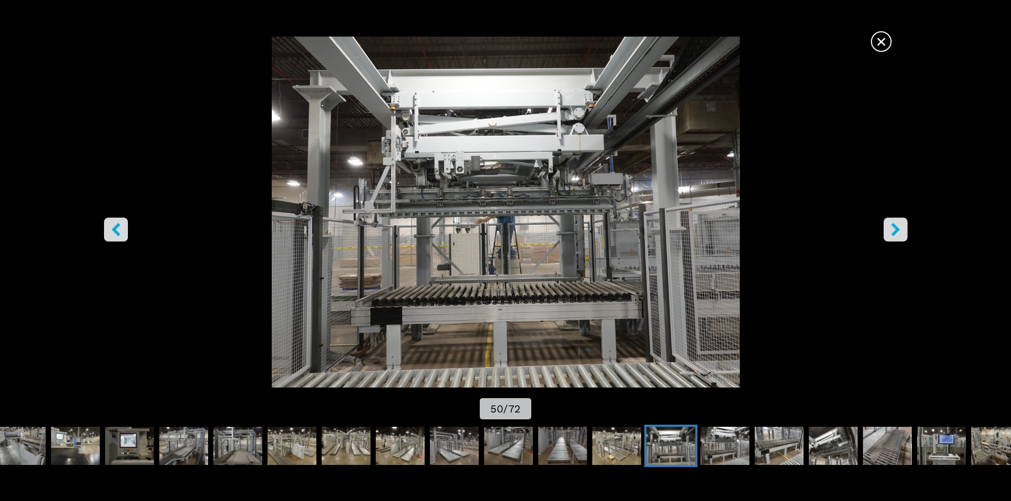
click at [894, 231] on icon "right-button" at bounding box center [895, 229] width 13 height 13
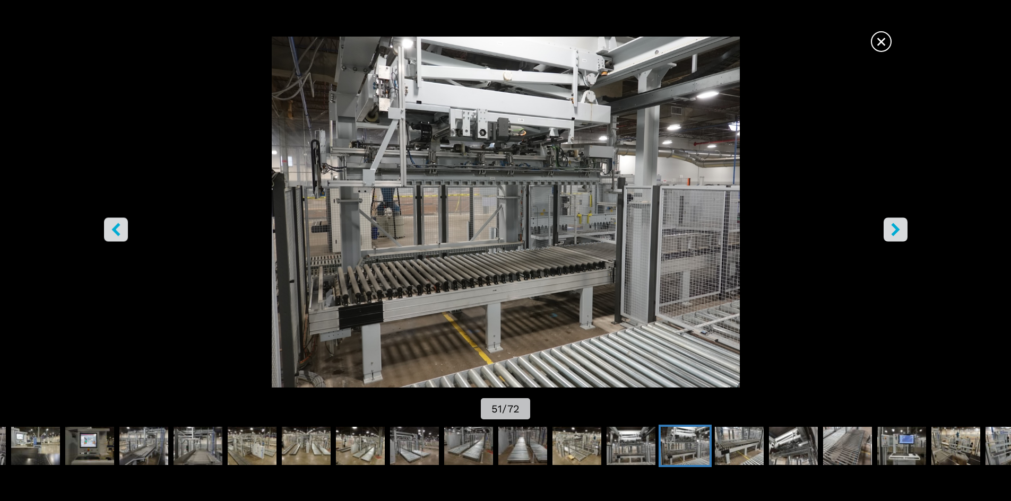
click at [894, 231] on icon "right-button" at bounding box center [895, 229] width 13 height 13
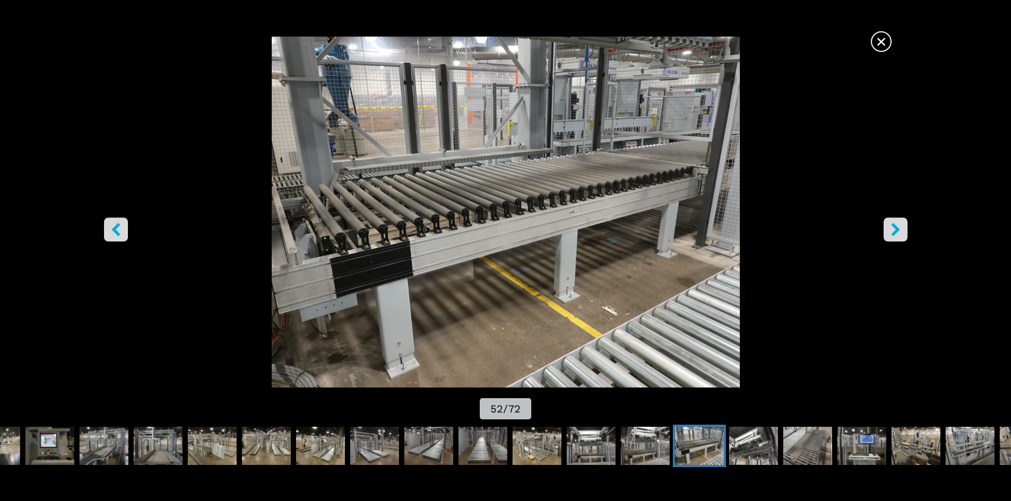
click at [894, 231] on icon "right-button" at bounding box center [895, 229] width 13 height 13
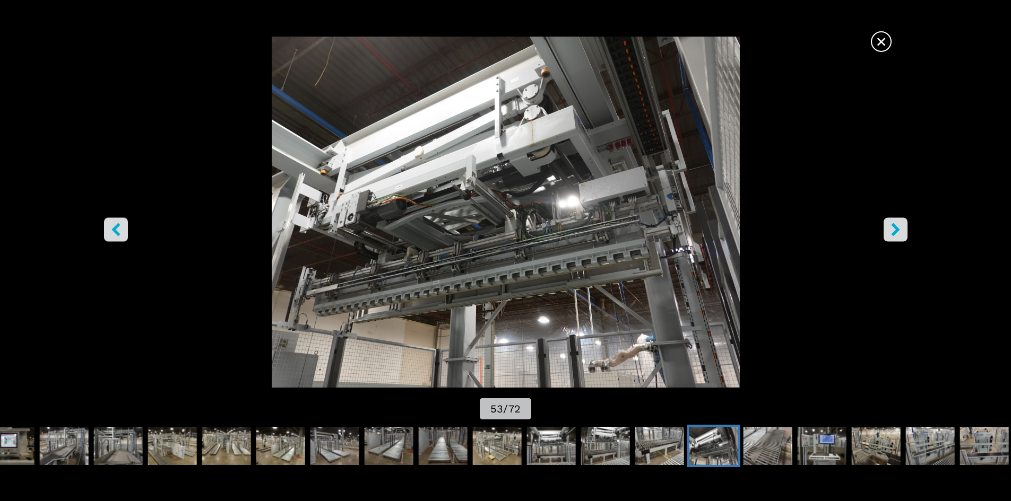
click at [894, 231] on icon "right-button" at bounding box center [895, 229] width 13 height 13
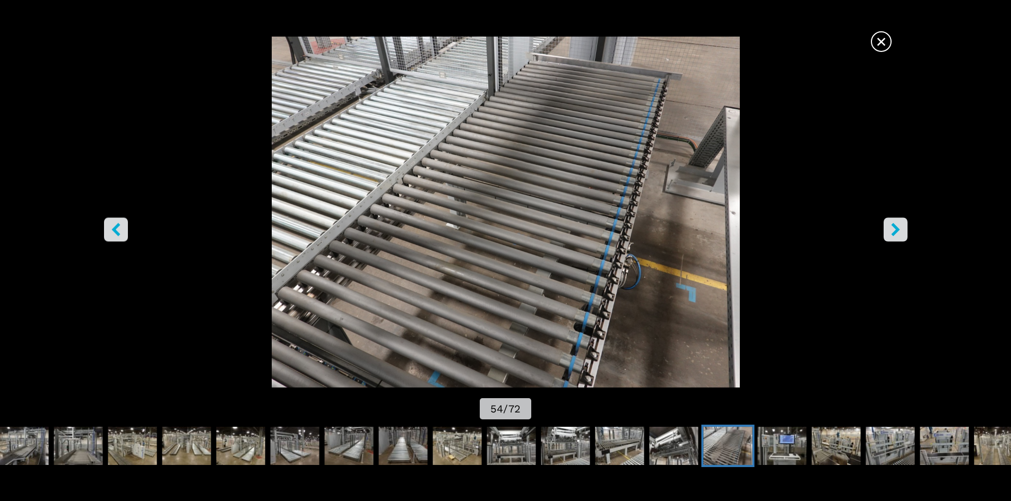
click at [894, 231] on icon "right-button" at bounding box center [895, 229] width 13 height 13
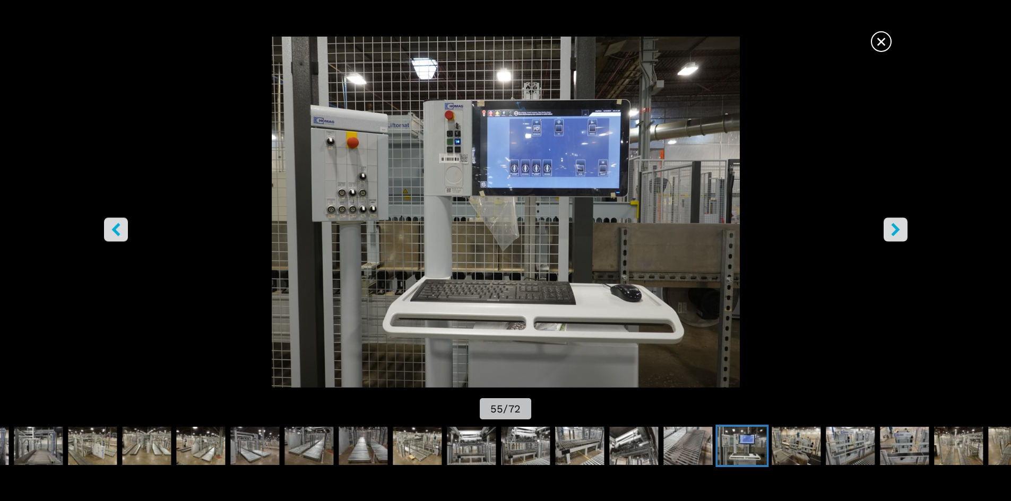
click at [894, 231] on icon "right-button" at bounding box center [895, 229] width 13 height 13
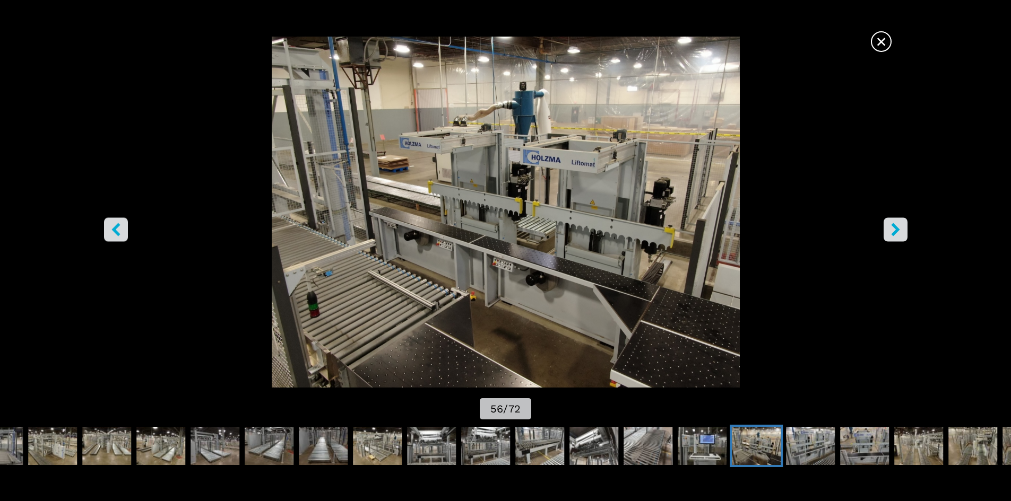
click at [894, 231] on icon "right-button" at bounding box center [895, 229] width 13 height 13
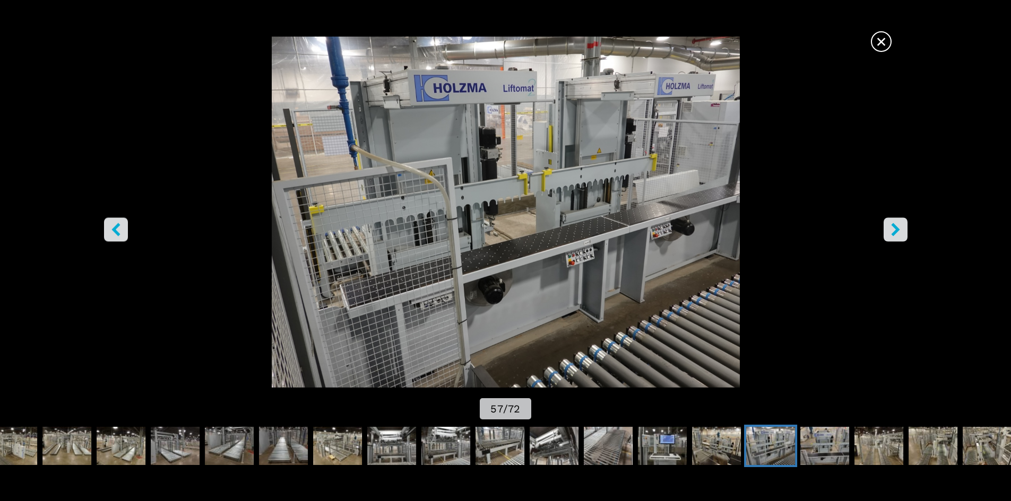
click at [894, 231] on icon "right-button" at bounding box center [895, 229] width 13 height 13
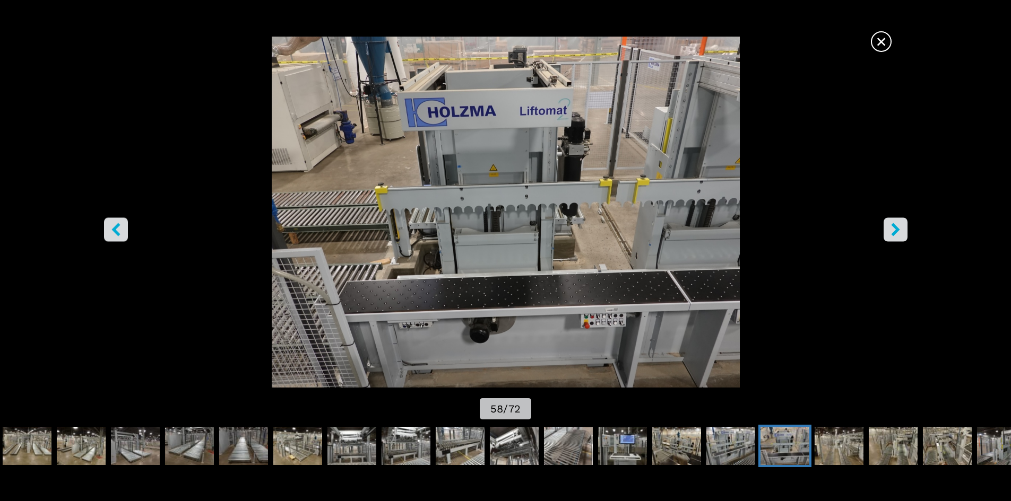
click at [894, 231] on icon "right-button" at bounding box center [895, 229] width 13 height 13
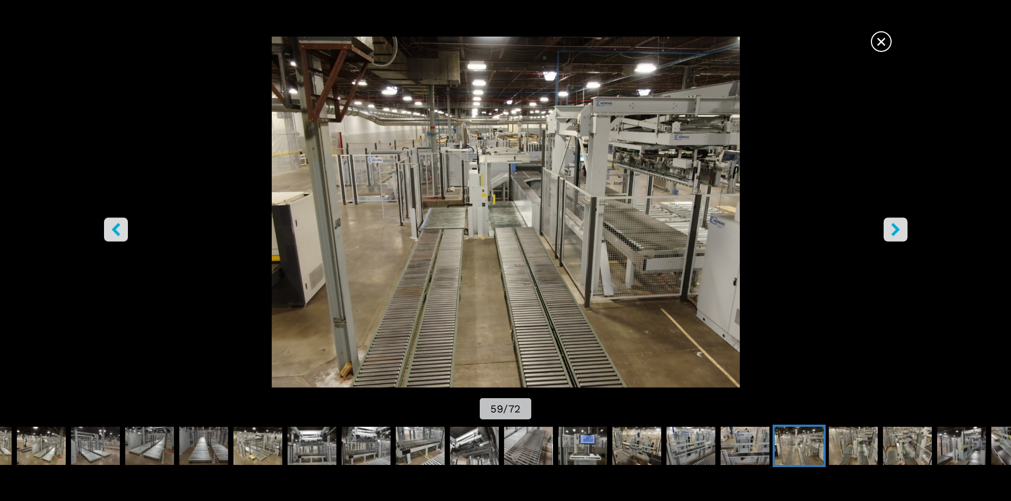
click at [894, 231] on icon "right-button" at bounding box center [895, 229] width 13 height 13
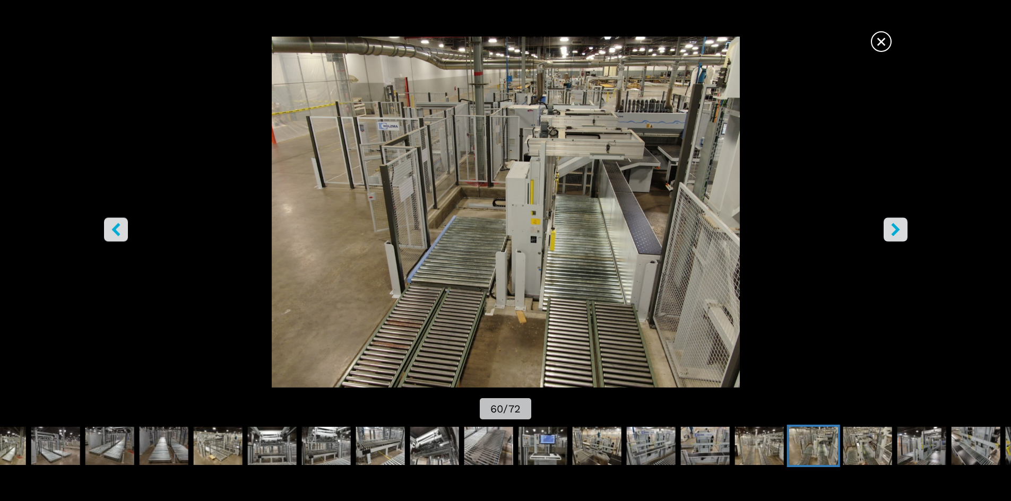
click at [894, 231] on icon "right-button" at bounding box center [895, 229] width 13 height 13
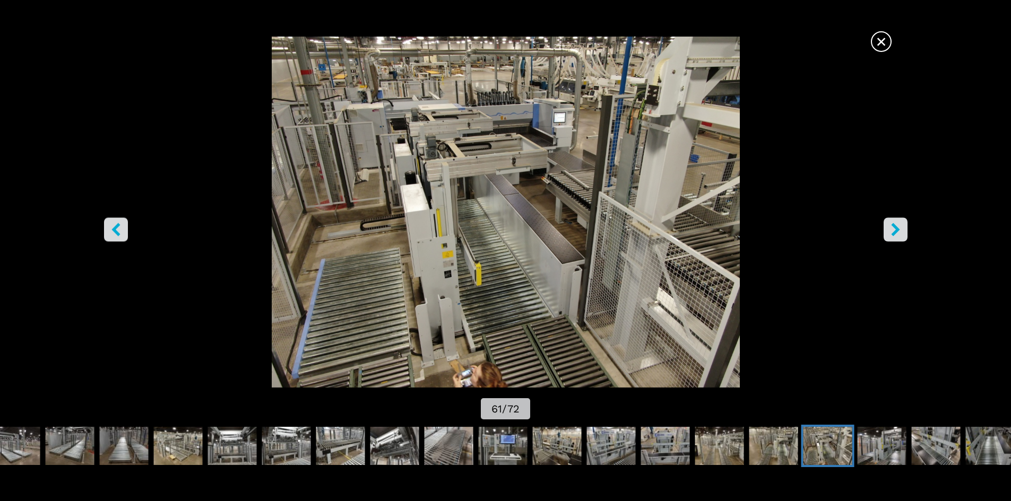
click at [894, 231] on icon "right-button" at bounding box center [895, 229] width 13 height 13
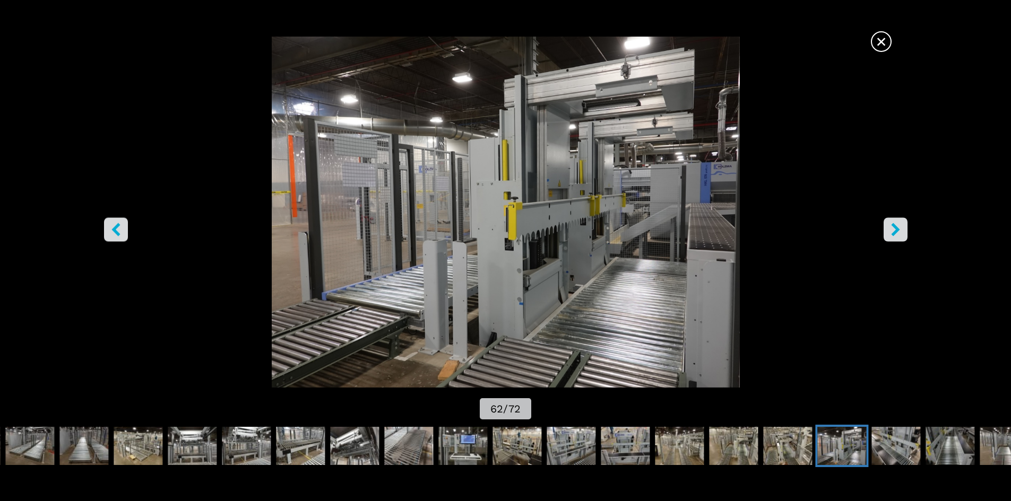
click at [894, 231] on icon "right-button" at bounding box center [895, 229] width 13 height 13
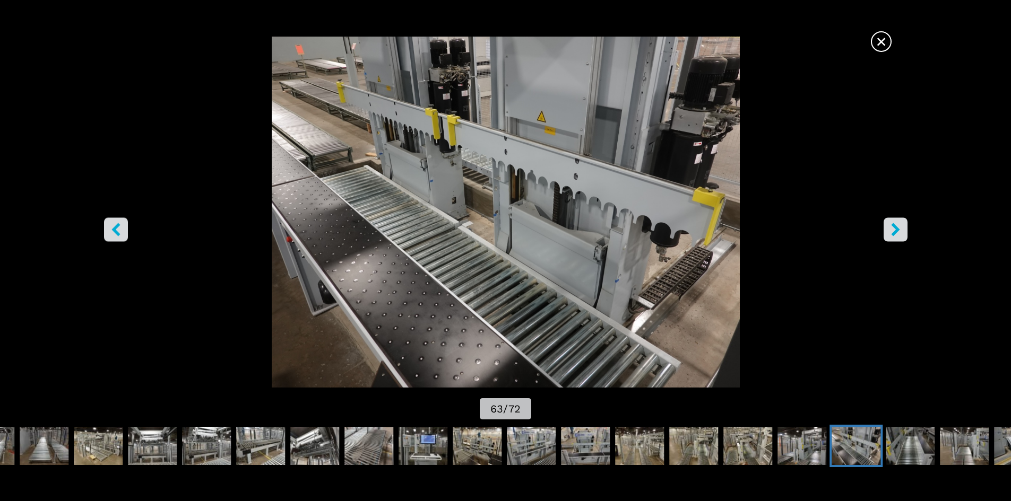
click at [894, 231] on icon "right-button" at bounding box center [895, 229] width 13 height 13
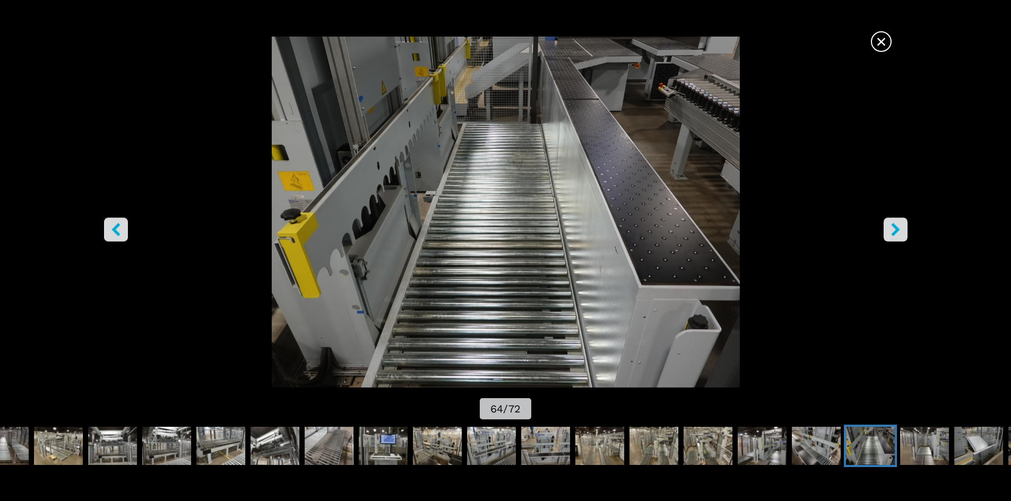
click at [110, 225] on icon "left-button" at bounding box center [115, 229] width 13 height 13
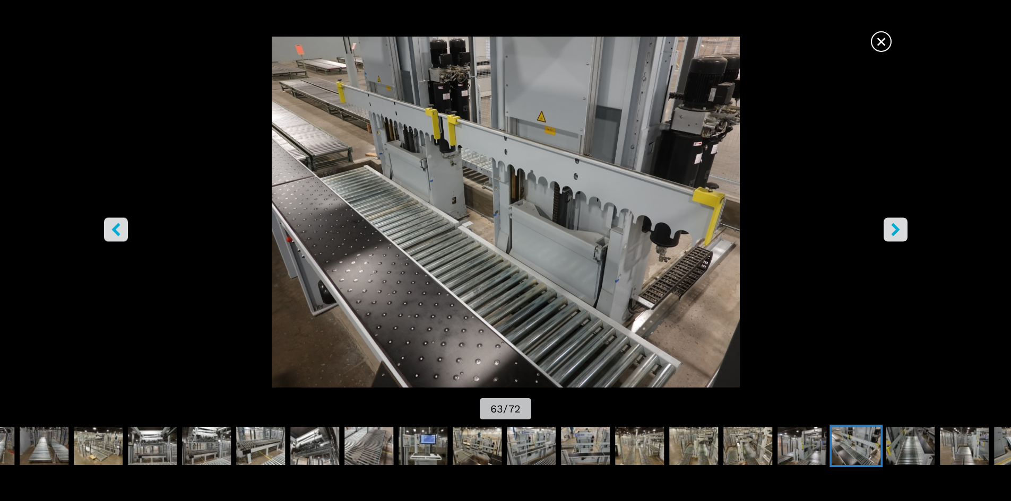
click at [110, 225] on icon "left-button" at bounding box center [115, 229] width 13 height 13
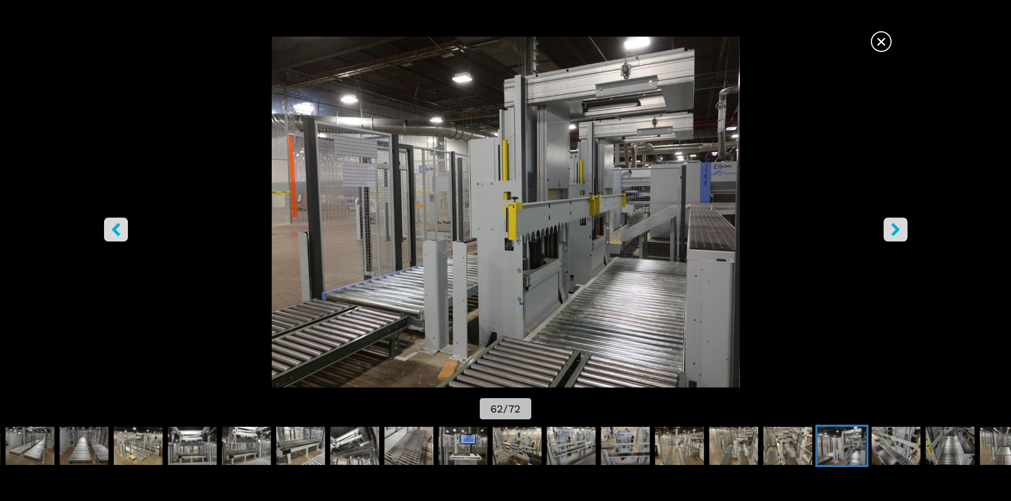
click at [898, 230] on icon "right-button" at bounding box center [895, 229] width 8 height 13
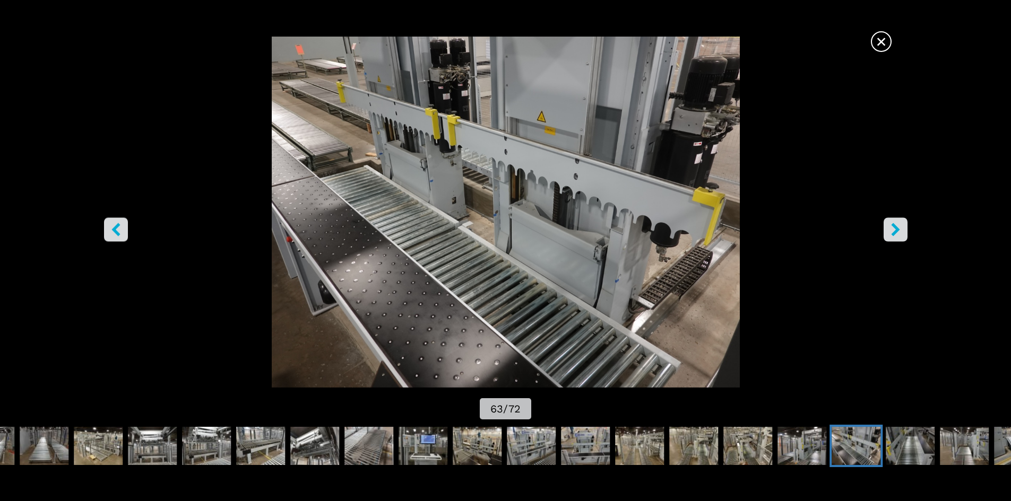
click at [899, 229] on icon "right-button" at bounding box center [895, 229] width 13 height 13
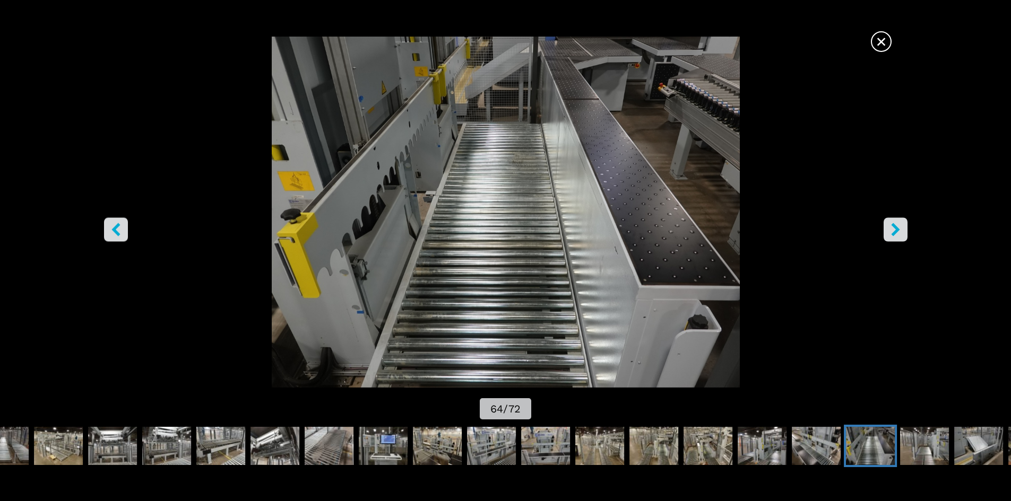
click at [899, 229] on icon "right-button" at bounding box center [895, 229] width 13 height 13
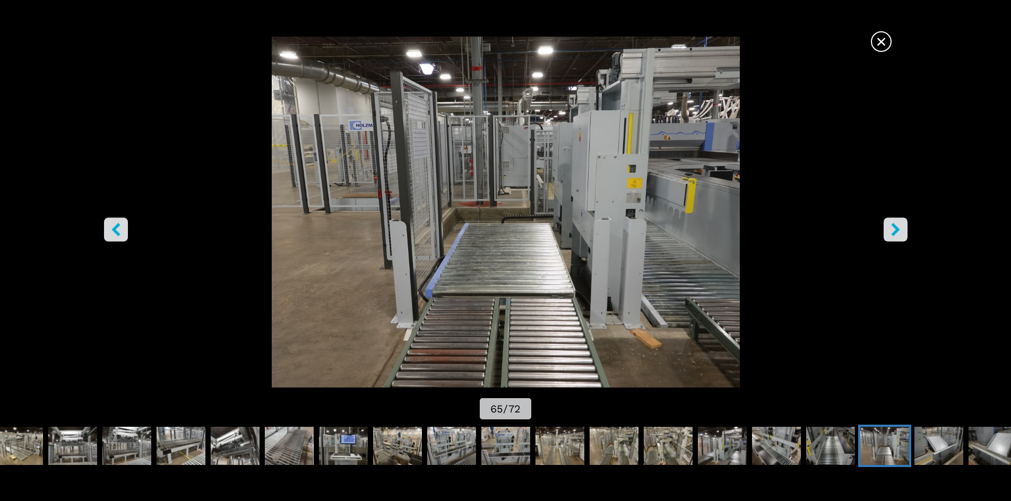
click at [899, 229] on icon "right-button" at bounding box center [895, 229] width 13 height 13
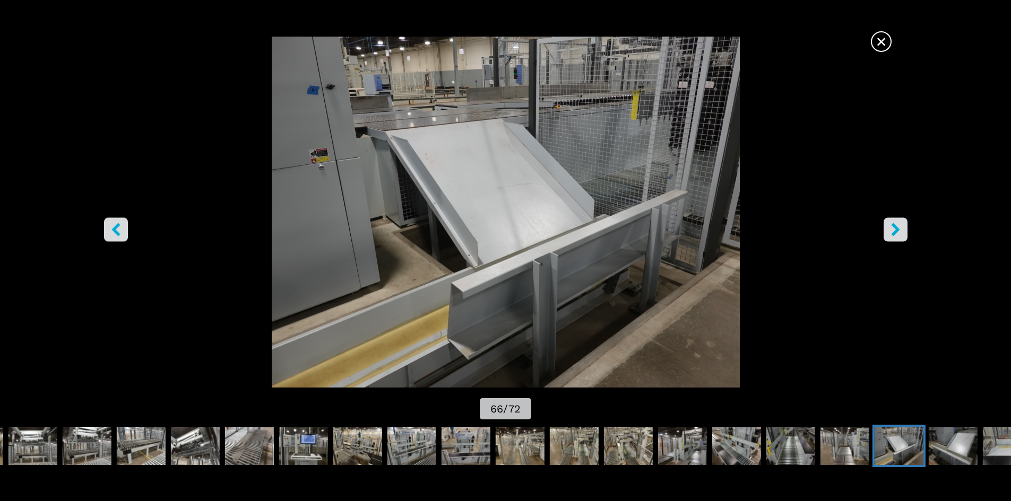
click at [899, 229] on icon "right-button" at bounding box center [895, 229] width 13 height 13
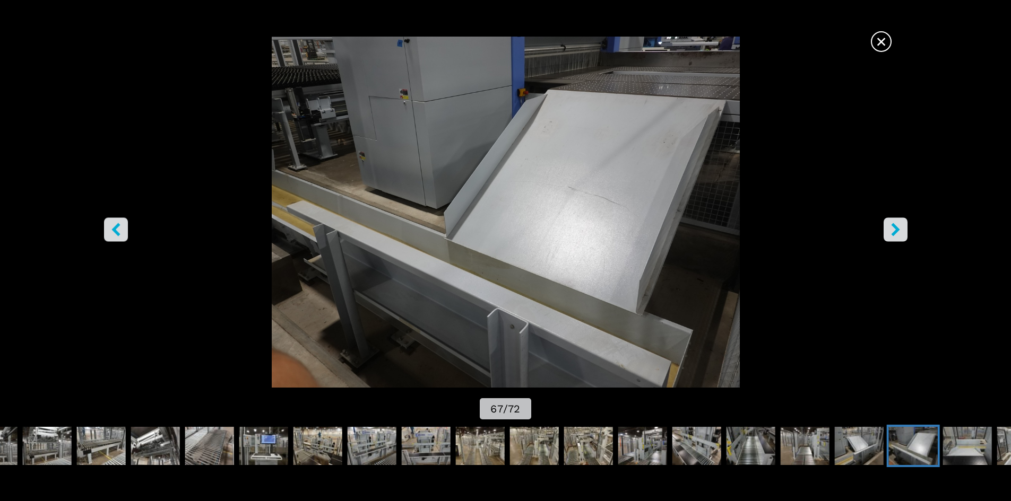
click at [899, 229] on icon "right-button" at bounding box center [895, 229] width 13 height 13
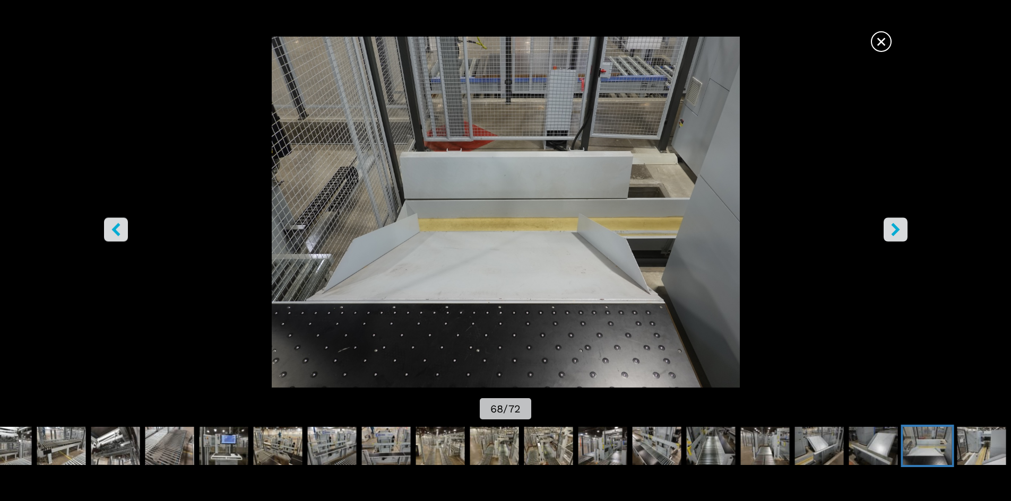
click at [899, 229] on icon "right-button" at bounding box center [895, 229] width 13 height 13
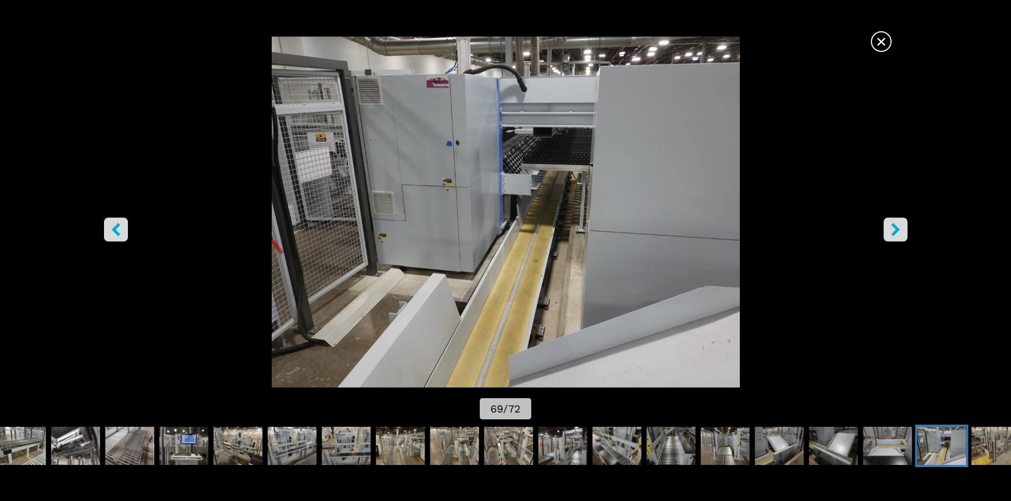
click at [899, 229] on icon "right-button" at bounding box center [895, 229] width 13 height 13
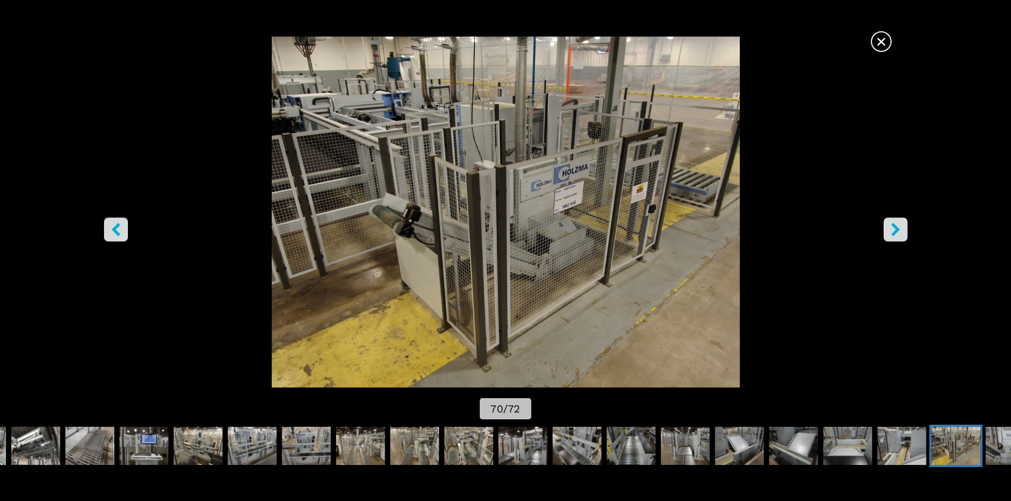
click at [899, 229] on icon "right-button" at bounding box center [895, 229] width 13 height 13
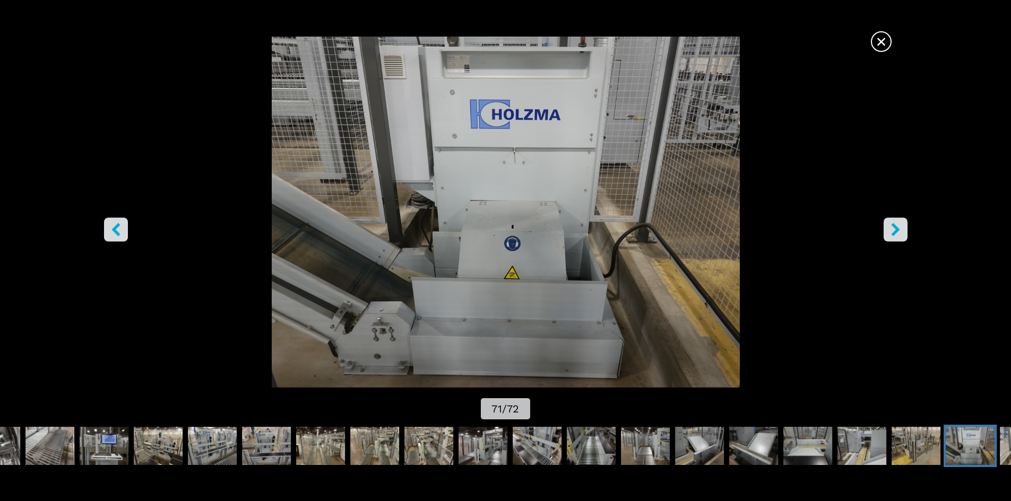
click at [899, 229] on icon "right-button" at bounding box center [895, 229] width 13 height 13
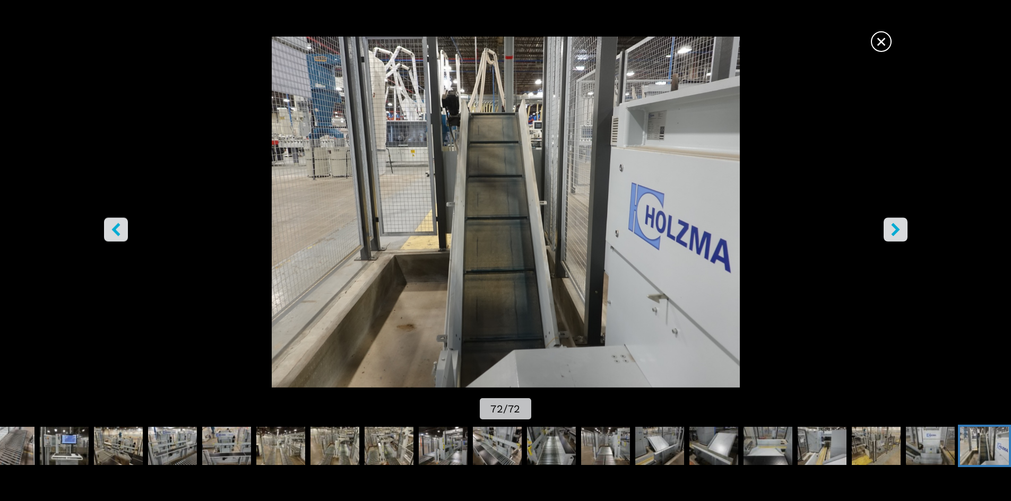
click at [899, 229] on icon "right-button" at bounding box center [895, 229] width 13 height 13
